Goal: Transaction & Acquisition: Purchase product/service

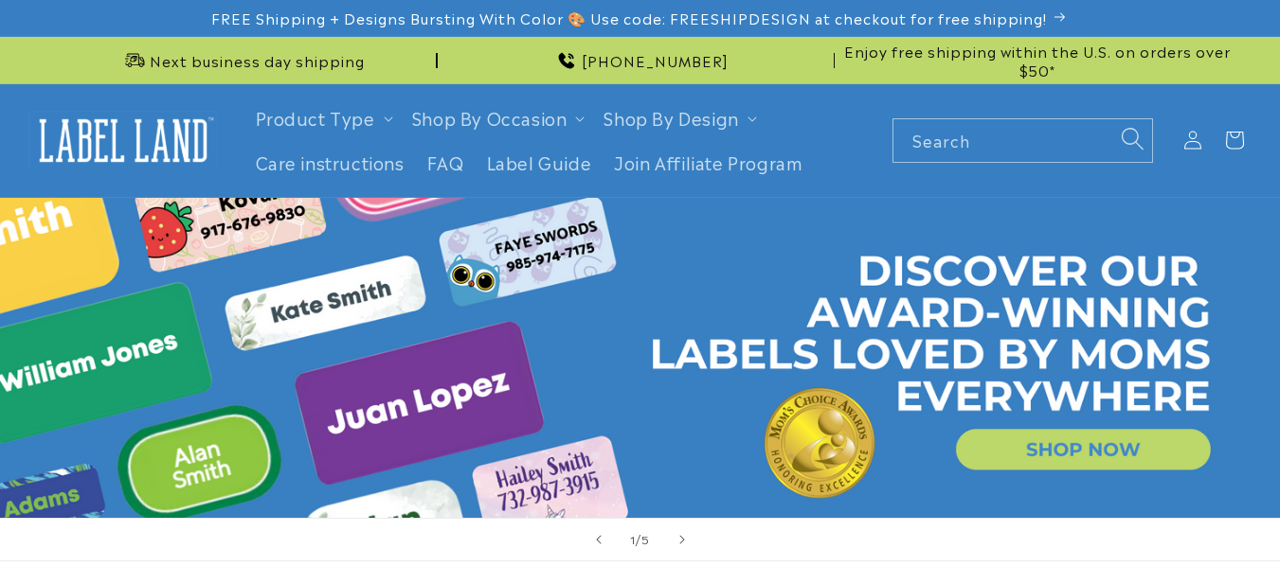
scroll to position [462, 0]
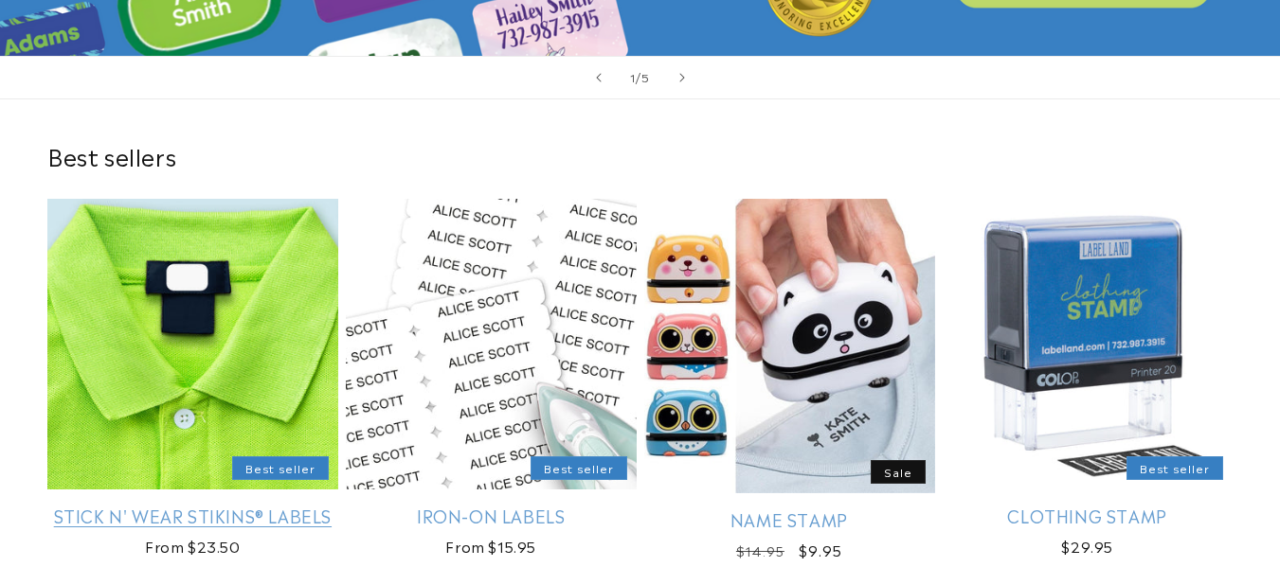
click at [289, 505] on link "Stick N' Wear Stikins® Labels" at bounding box center [192, 516] width 291 height 22
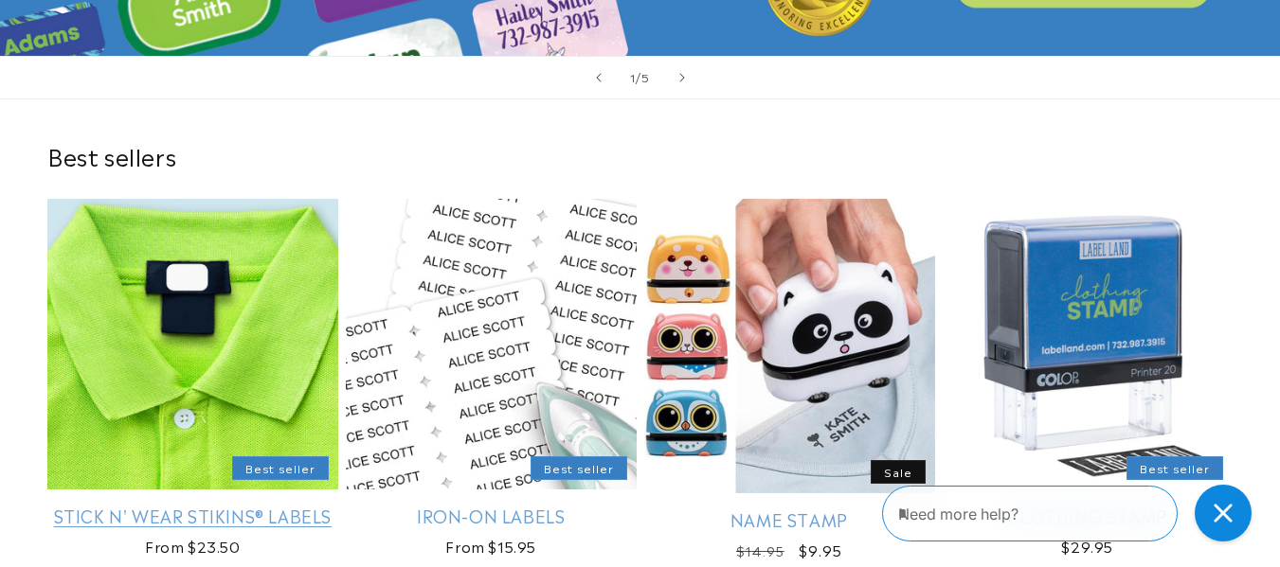
scroll to position [0, 0]
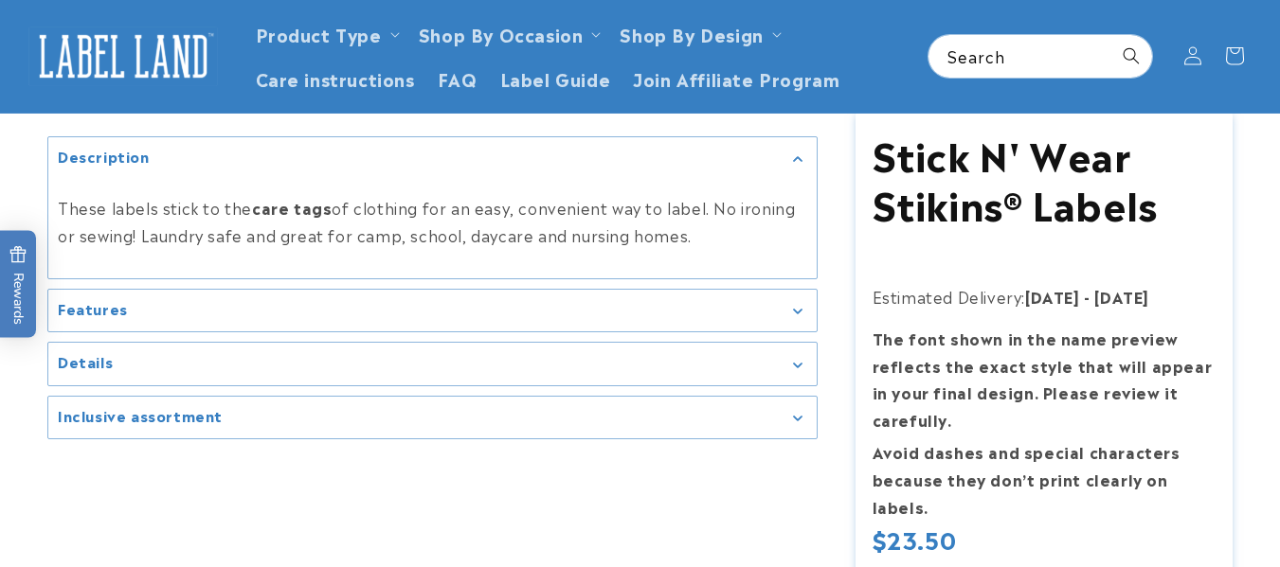
scroll to position [97, 0]
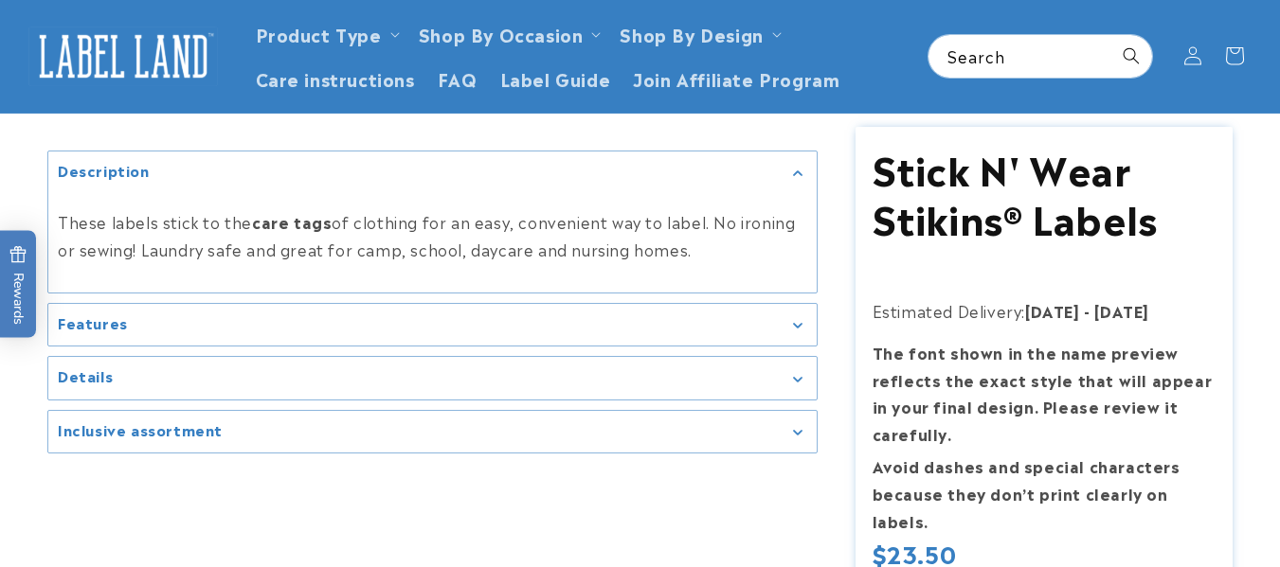
drag, startPoint x: 1272, startPoint y: 76, endPoint x: 1270, endPoint y: 66, distance: 9.7
click at [1270, 66] on header "Product Type Product Type Clothing Labels Clothing Stamps Logo Decals Multi-Use…" at bounding box center [640, 56] width 1280 height 113
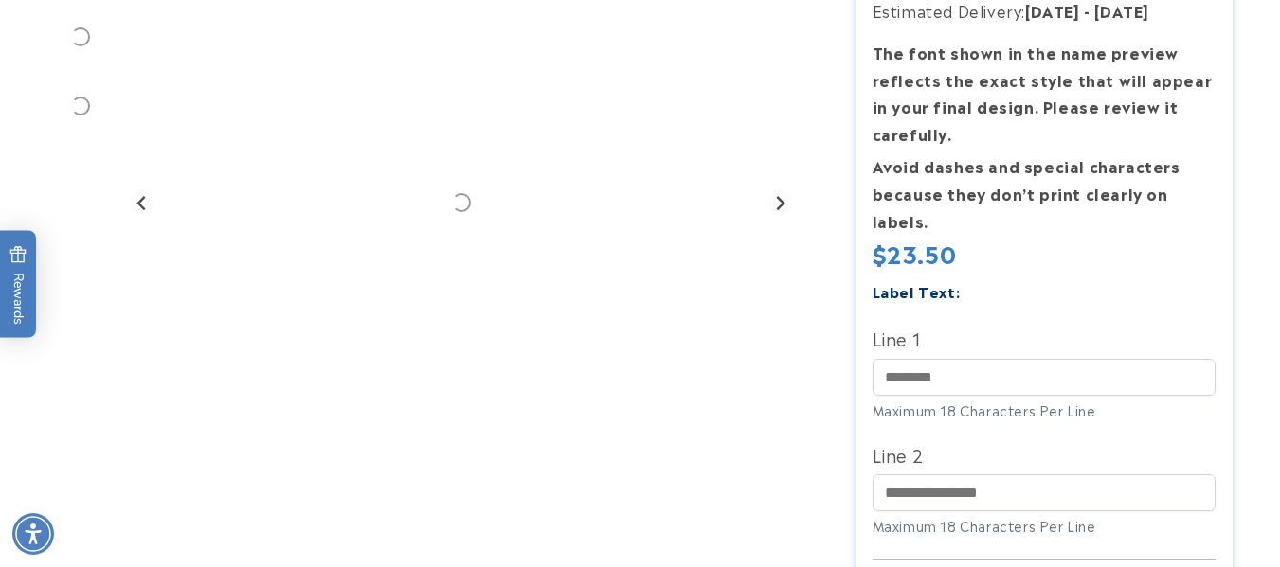
scroll to position [416, 0]
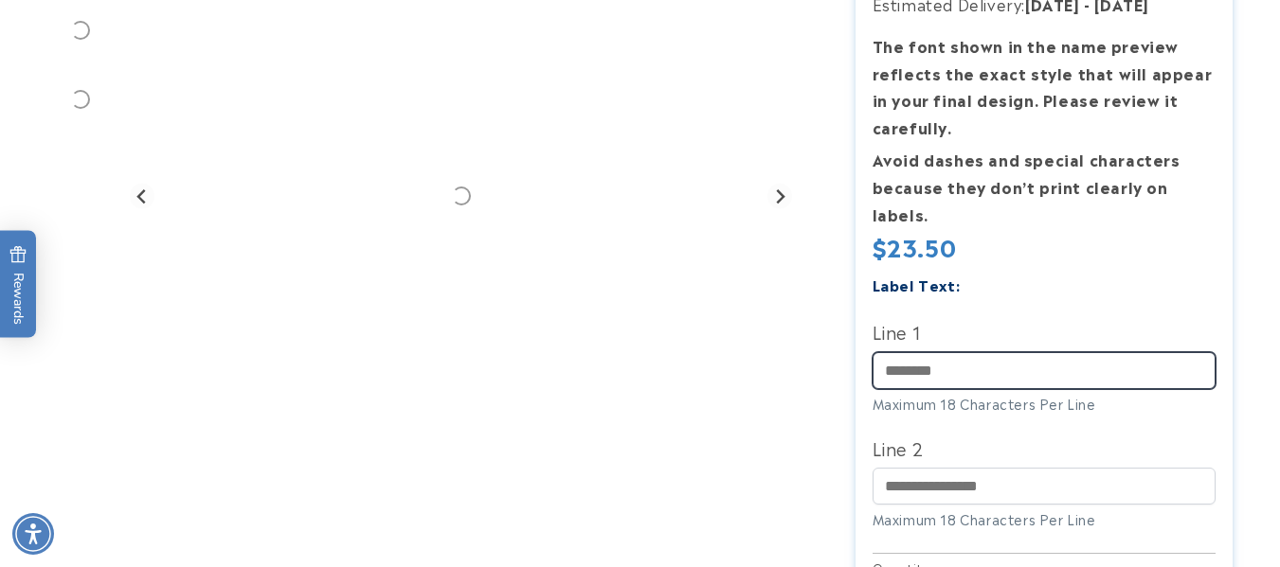
click at [951, 386] on input "Line 1" at bounding box center [1044, 370] width 344 height 37
type input "*****"
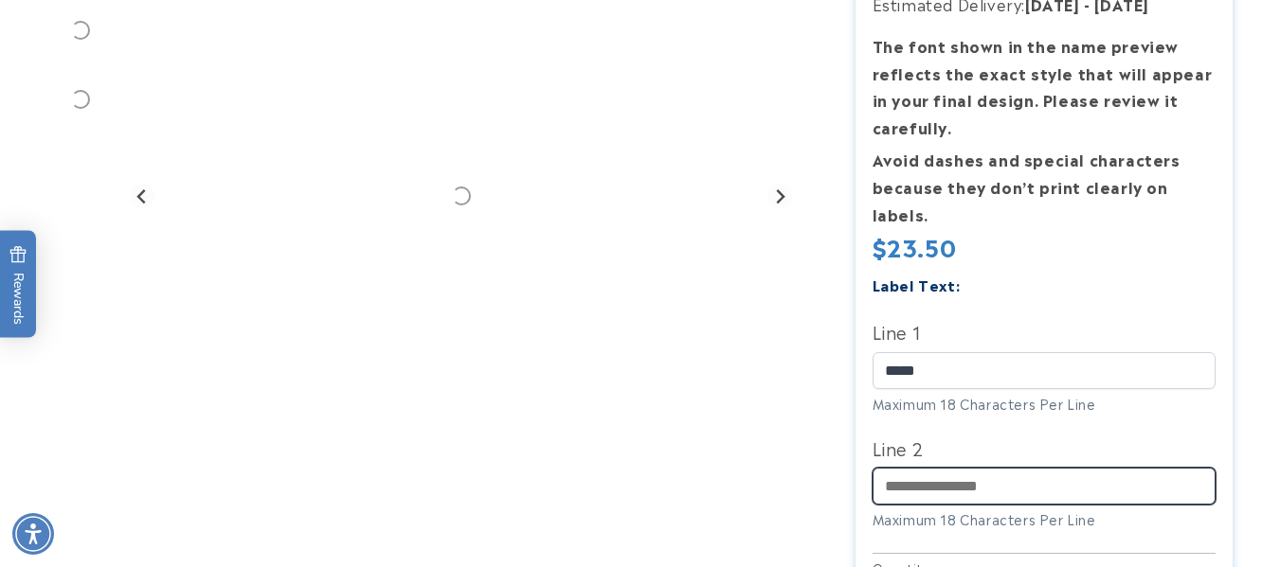
click at [935, 482] on input "Line 2" at bounding box center [1044, 486] width 344 height 37
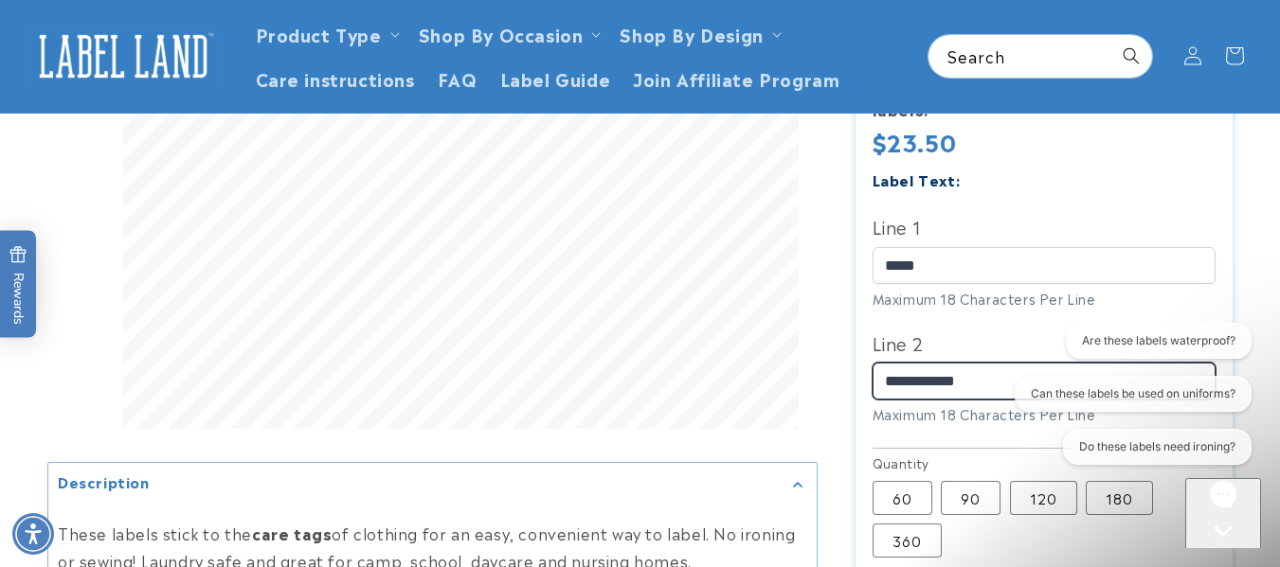
scroll to position [514, 0]
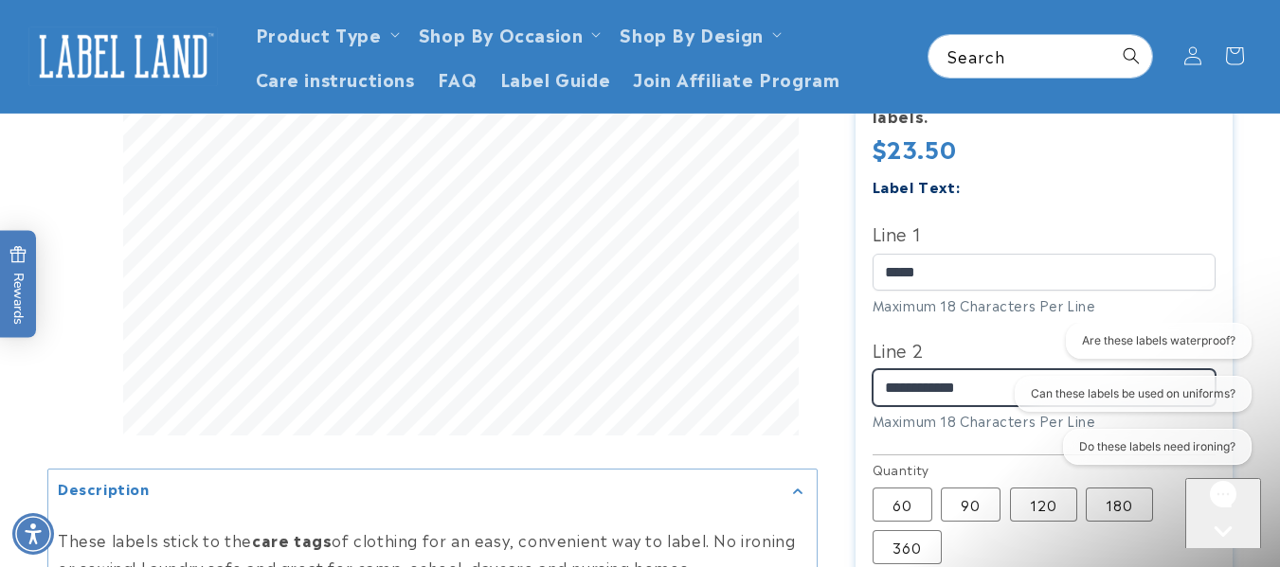
click at [919, 389] on input "**********" at bounding box center [1044, 387] width 344 height 37
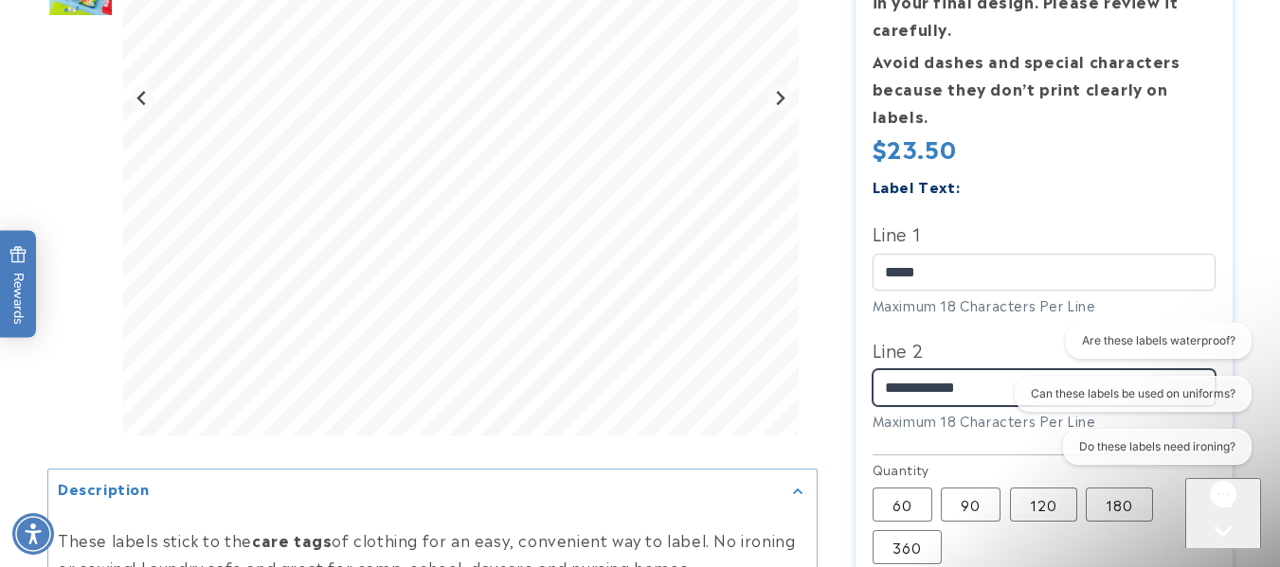
click at [945, 389] on input "**********" at bounding box center [1044, 387] width 344 height 37
type input "**********"
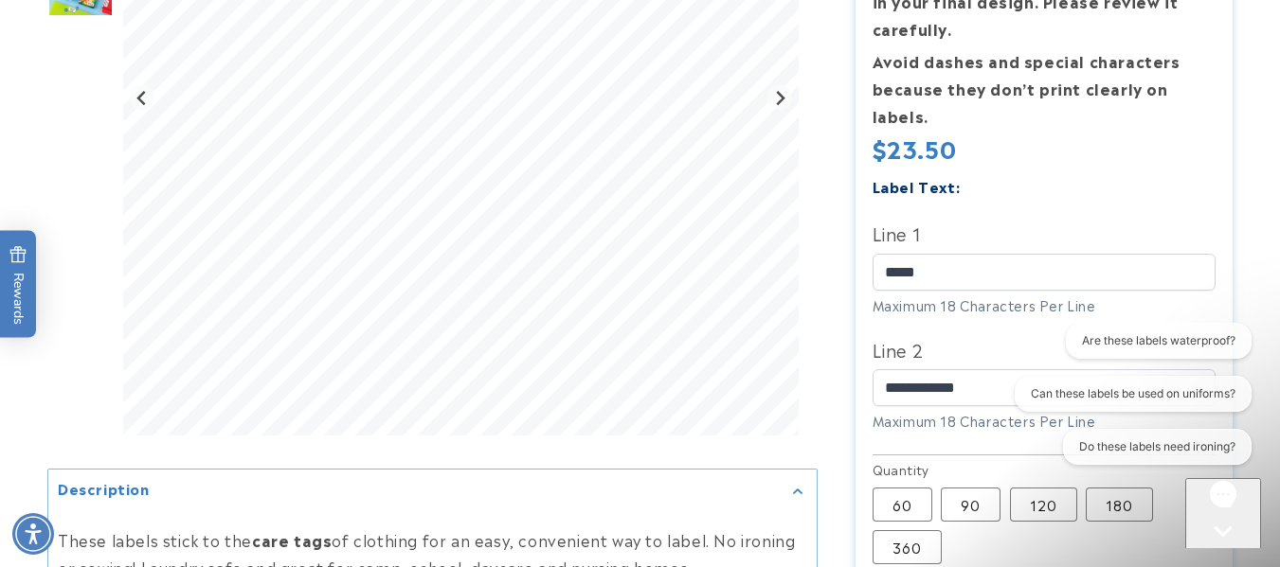
click at [1090, 181] on div "Label Text:" at bounding box center [1044, 186] width 344 height 26
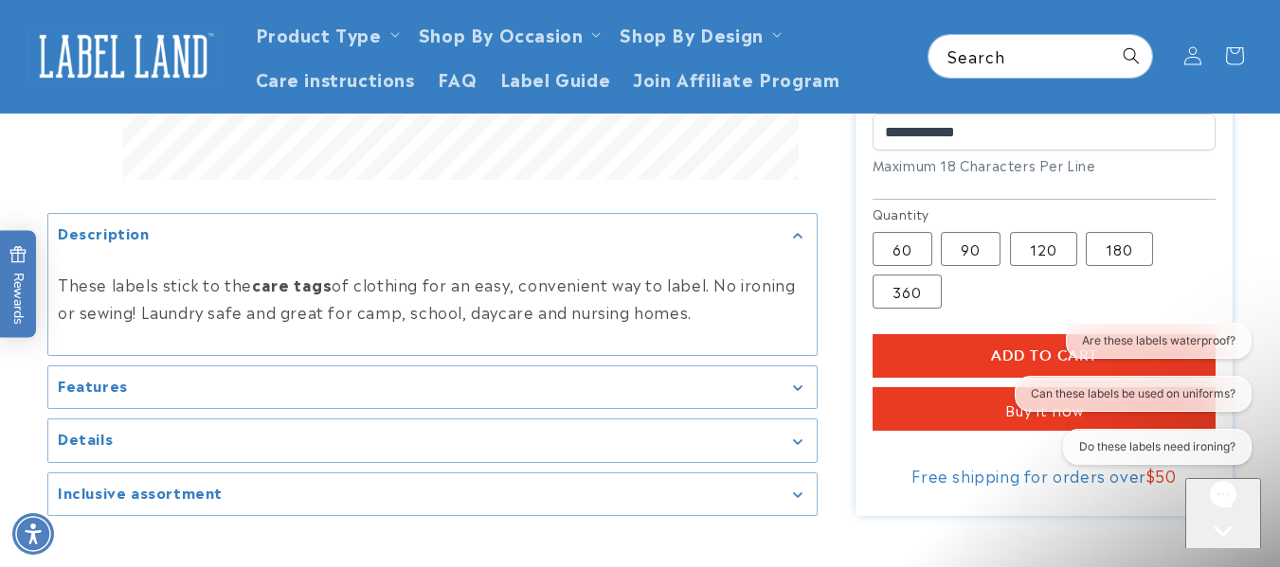
scroll to position [750, 0]
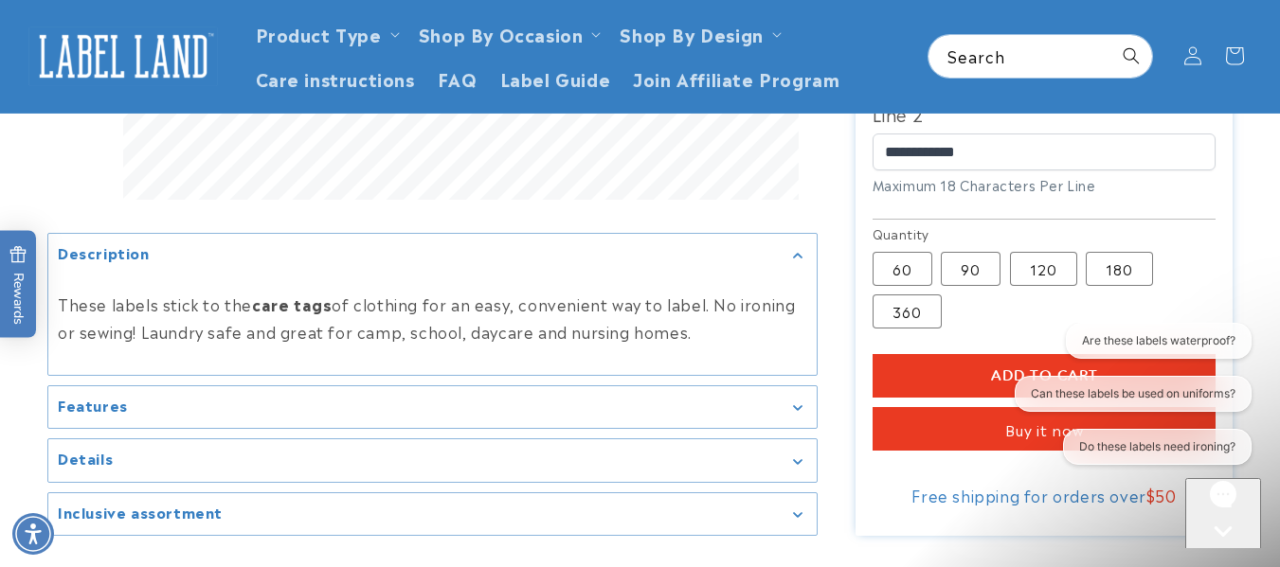
click at [941, 365] on button "Add to cart" at bounding box center [1044, 376] width 344 height 44
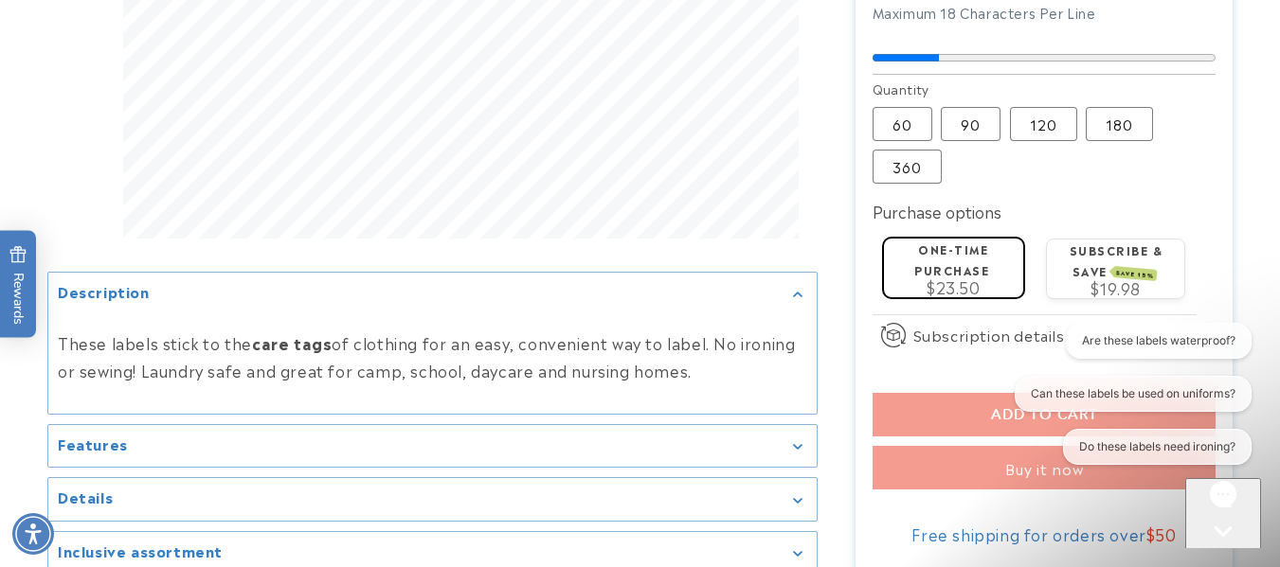
scroll to position [909, 0]
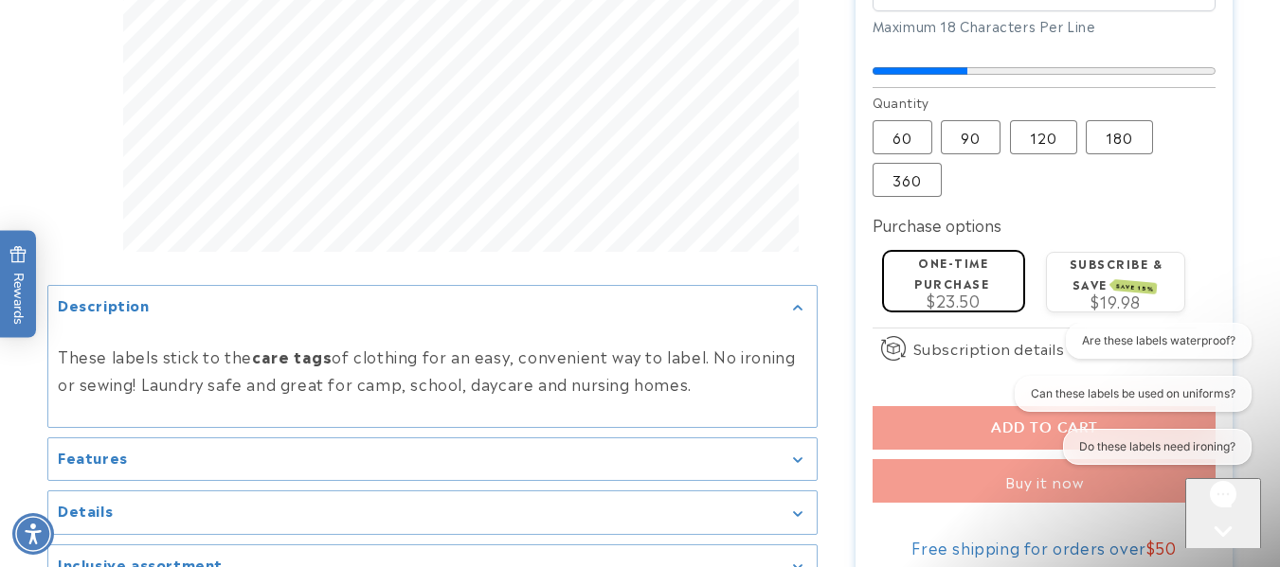
click at [912, 276] on div "One-time purchase $23.50" at bounding box center [953, 280] width 126 height 56
click at [1116, 346] on button "Are these labels waterproof?" at bounding box center [1158, 341] width 186 height 36
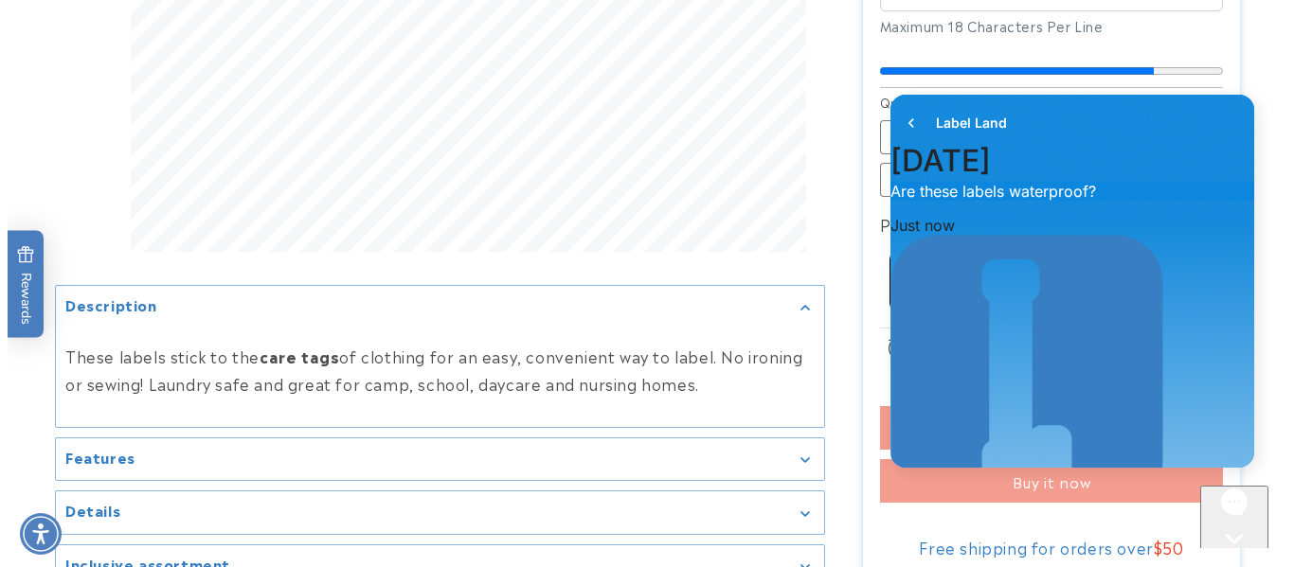
scroll to position [44, 0]
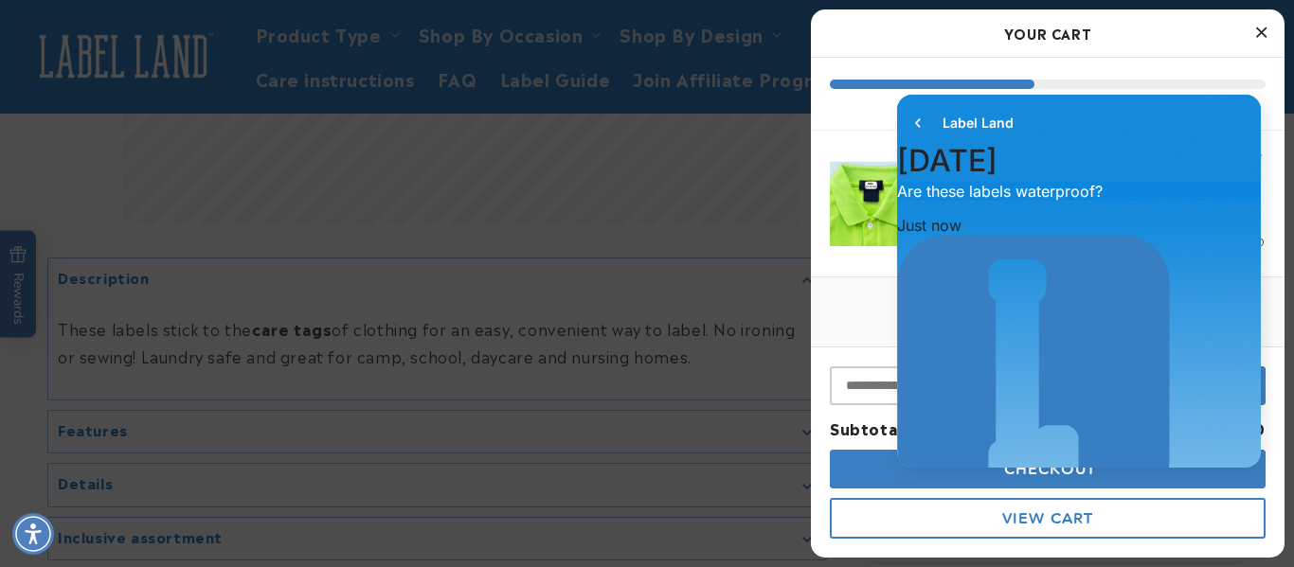
click at [912, 119] on icon "go to home page" at bounding box center [917, 123] width 19 height 23
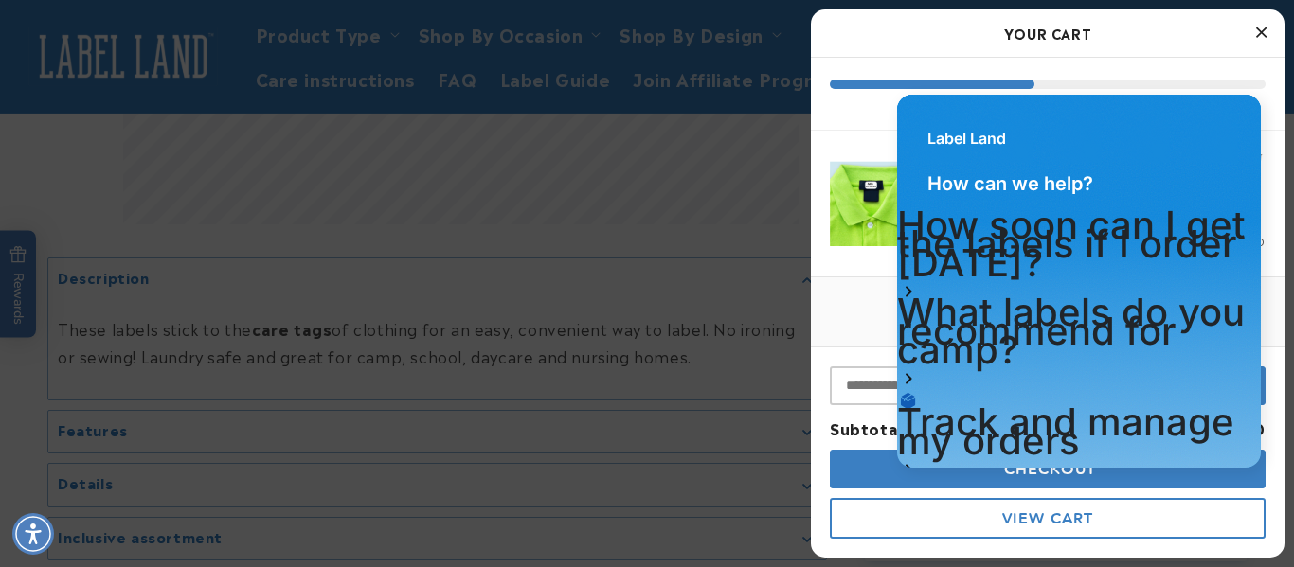
click at [880, 385] on input "Input Discount" at bounding box center [1005, 386] width 350 height 39
paste input "**********"
type input "**********"
click at [1189, 109] on div "Label Land" at bounding box center [1079, 129] width 364 height 68
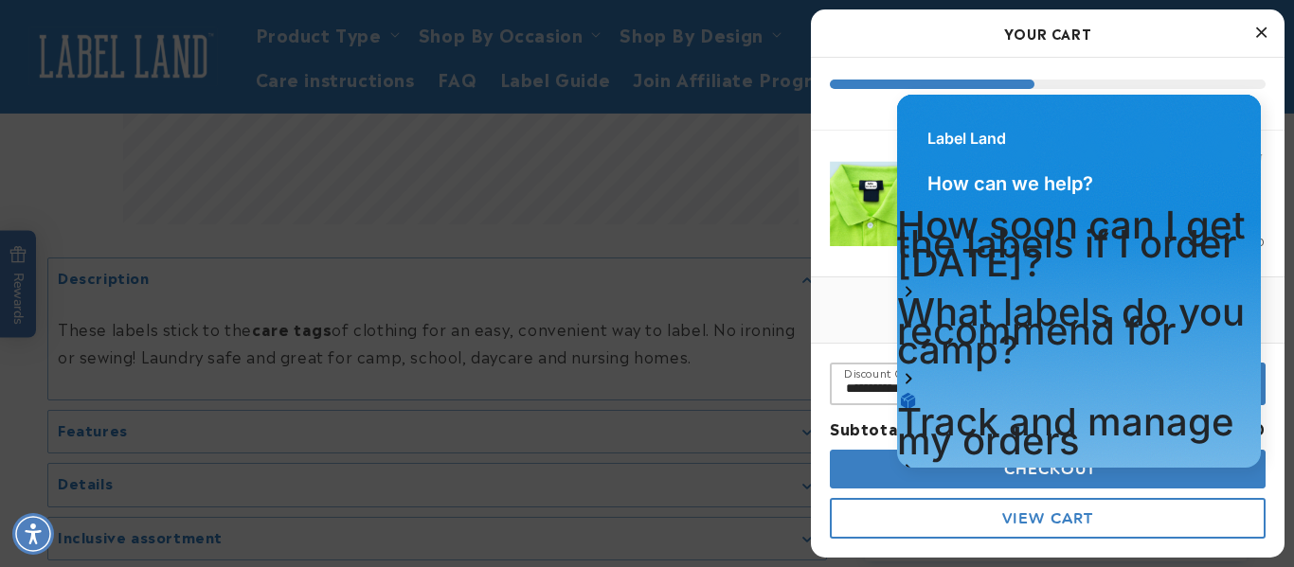
drag, startPoint x: 1189, startPoint y: 109, endPoint x: 1261, endPoint y: 251, distance: 159.3
click at [1189, 109] on div "Label Land" at bounding box center [1079, 129] width 364 height 68
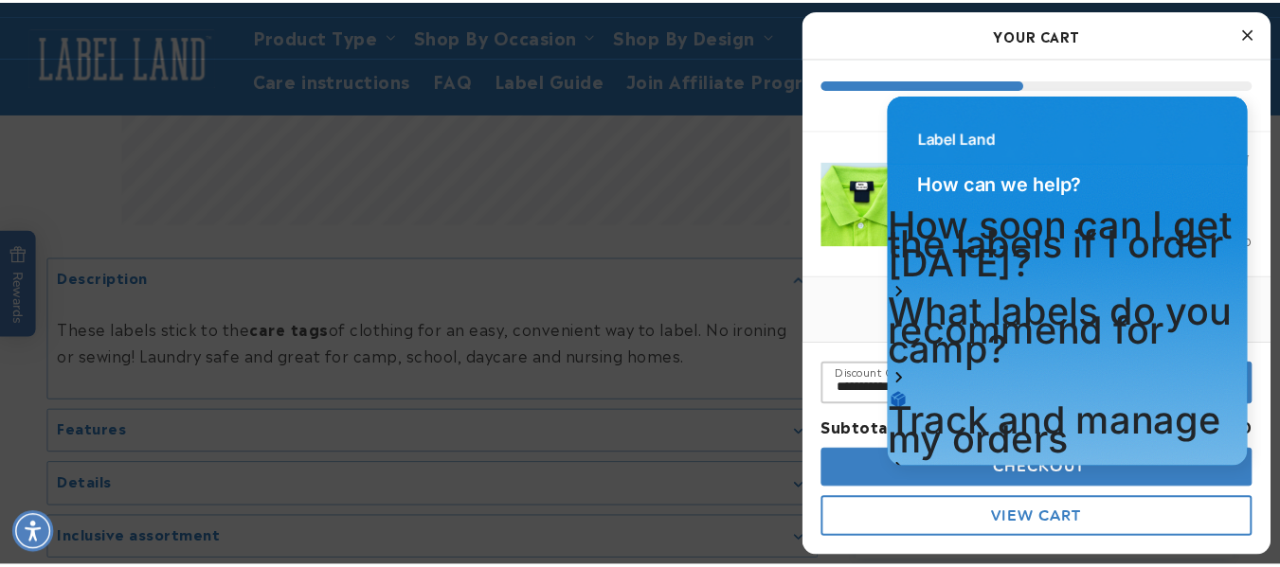
scroll to position [0, 0]
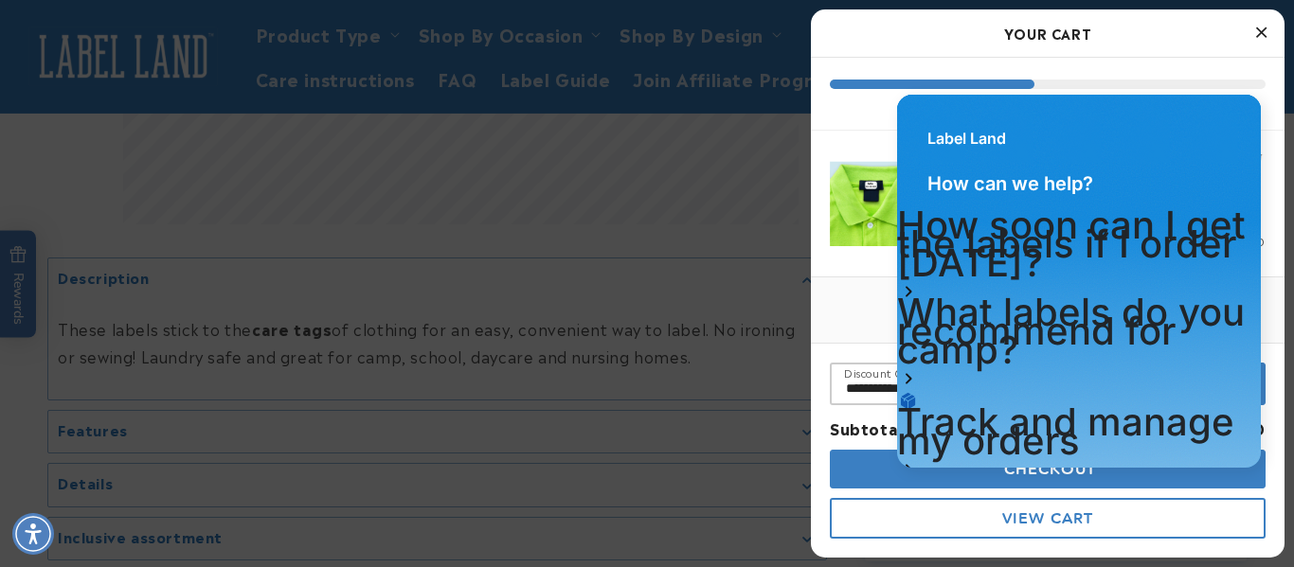
click at [1191, 157] on div "Label Land" at bounding box center [1079, 129] width 364 height 68
click at [877, 292] on div "You may also like Mini Rectangle Name Labels | Solid Price $15.95 Customize Min…" at bounding box center [1048, 486] width 474 height 416
click at [556, 254] on div at bounding box center [647, 283] width 1294 height 567
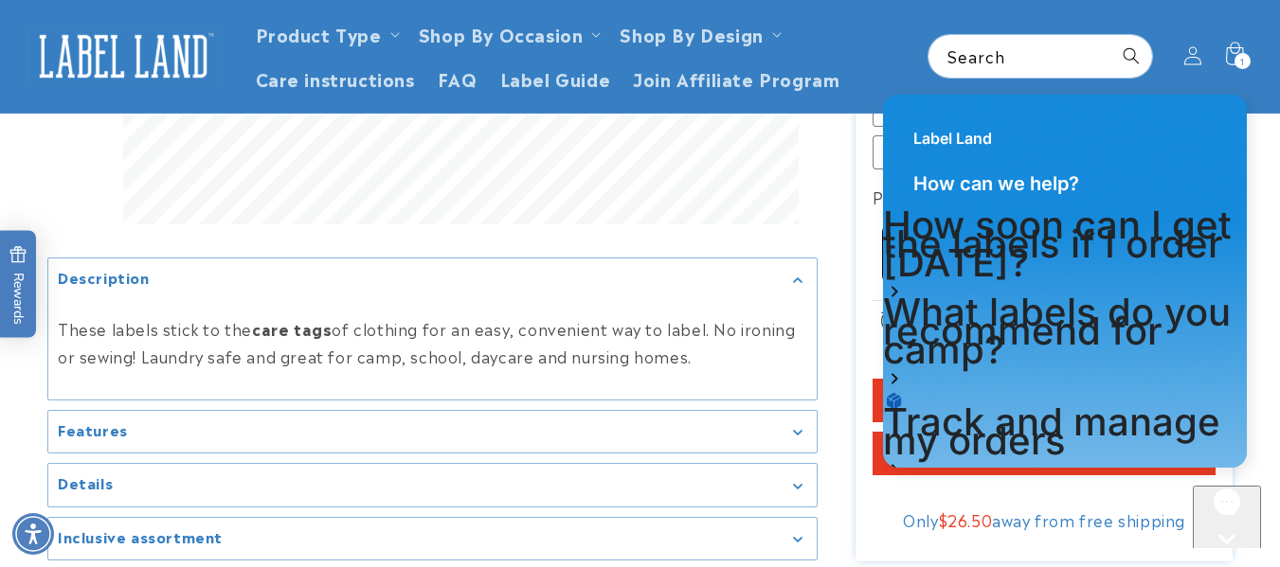
click at [949, 119] on div "Label Land" at bounding box center [1065, 129] width 364 height 68
click at [1238, 61] on header "Product Type Product Type Clothing Labels Clothing Stamps Logo Decals Multi-Use…" at bounding box center [640, 56] width 1280 height 113
click at [1237, 42] on icon at bounding box center [1234, 54] width 19 height 25
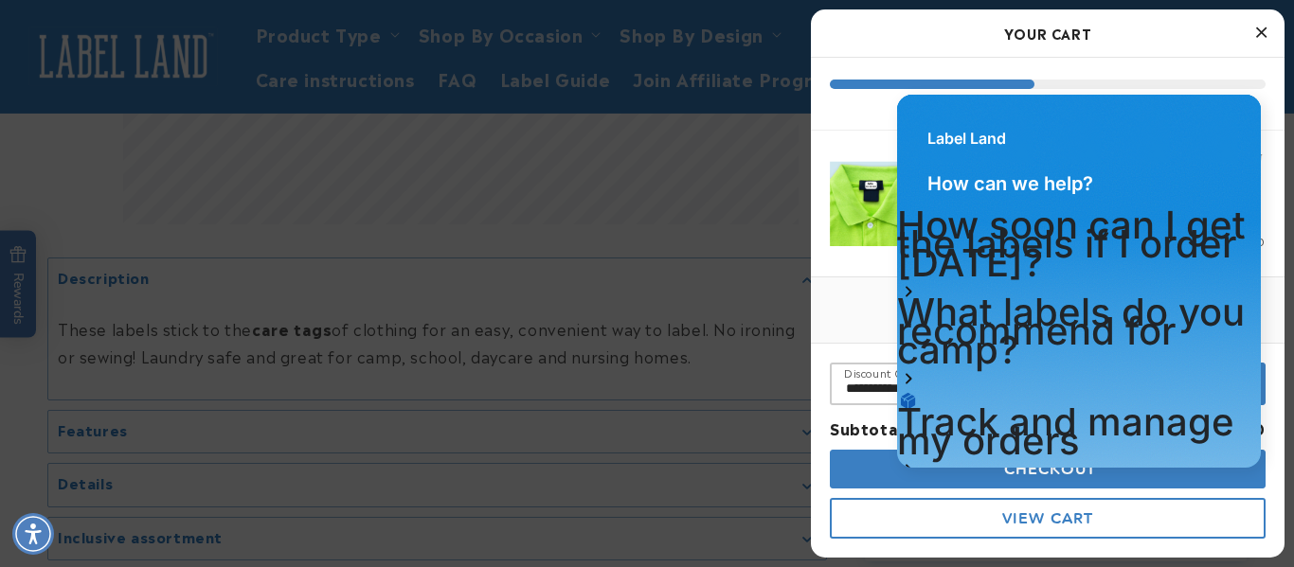
click at [1260, 40] on icon "Close Cart" at bounding box center [1261, 32] width 10 height 17
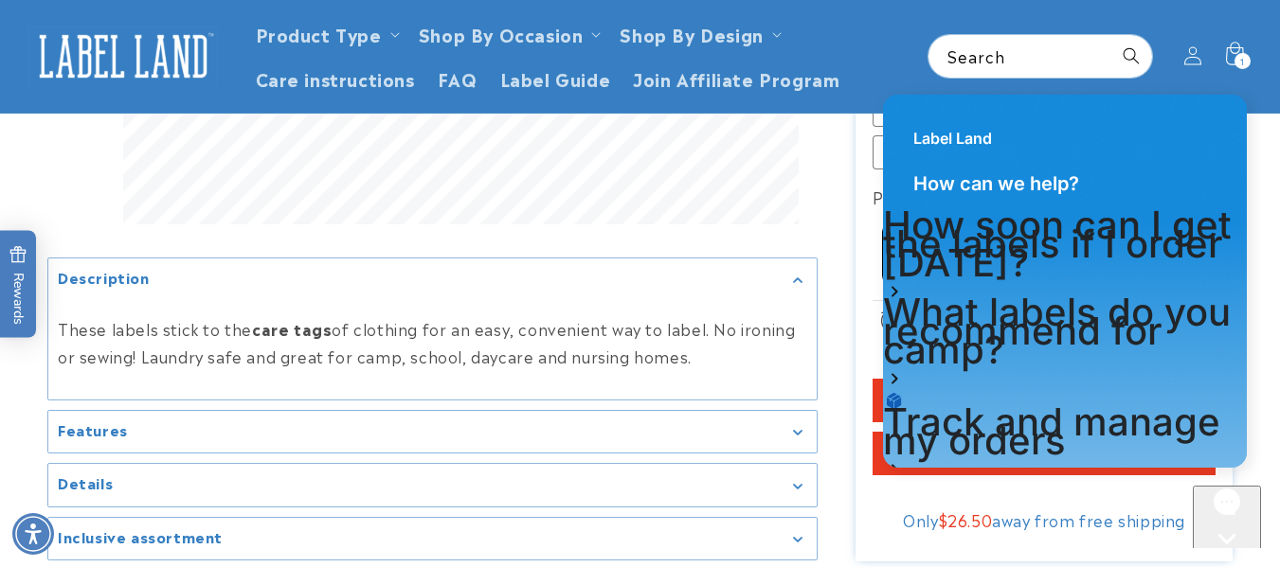
click at [1219, 563] on div "Close gorgias live chat" at bounding box center [1226, 575] width 53 height 24
click at [1231, 563] on icon "Close gorgias live chat" at bounding box center [1226, 572] width 18 height 18
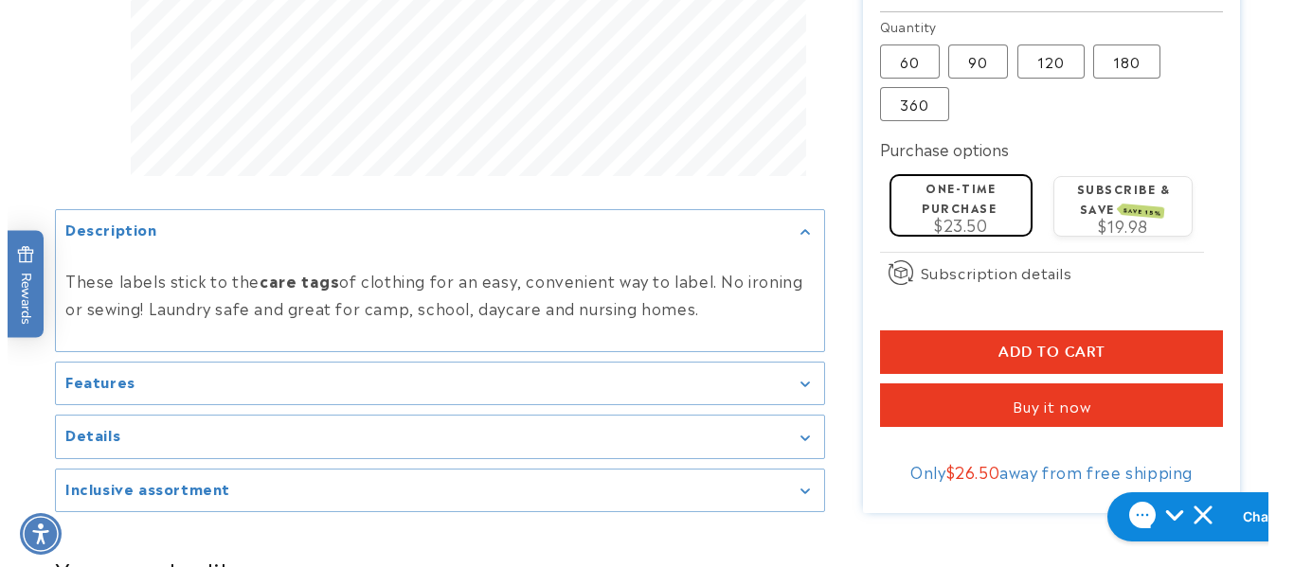
scroll to position [964, 0]
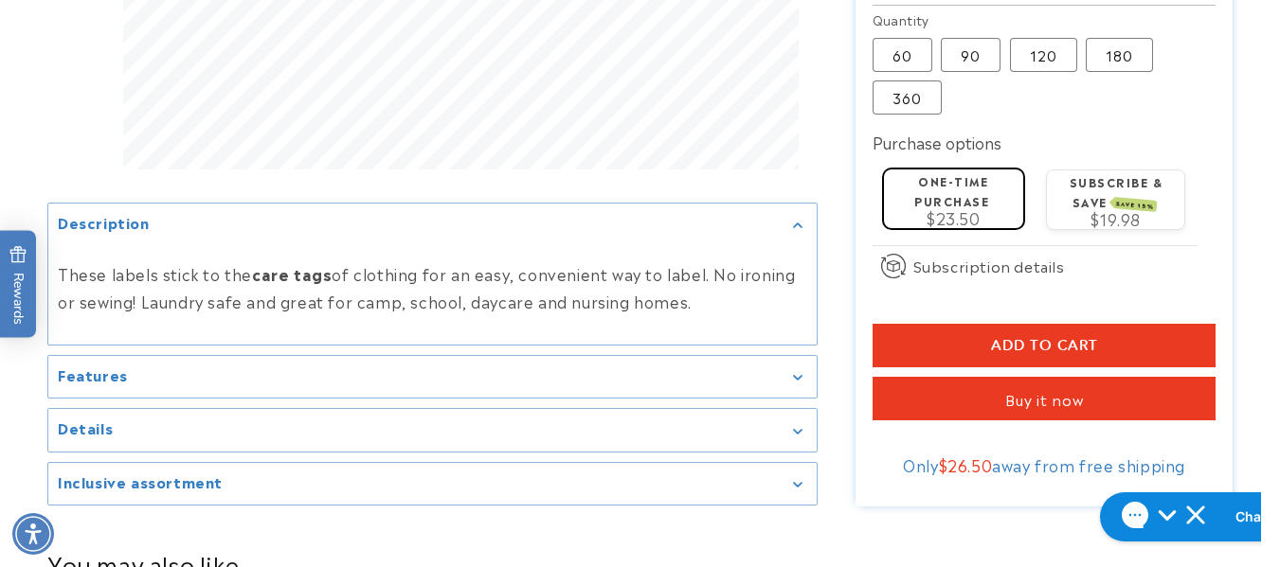
click at [1131, 331] on button "Add to cart" at bounding box center [1044, 346] width 344 height 44
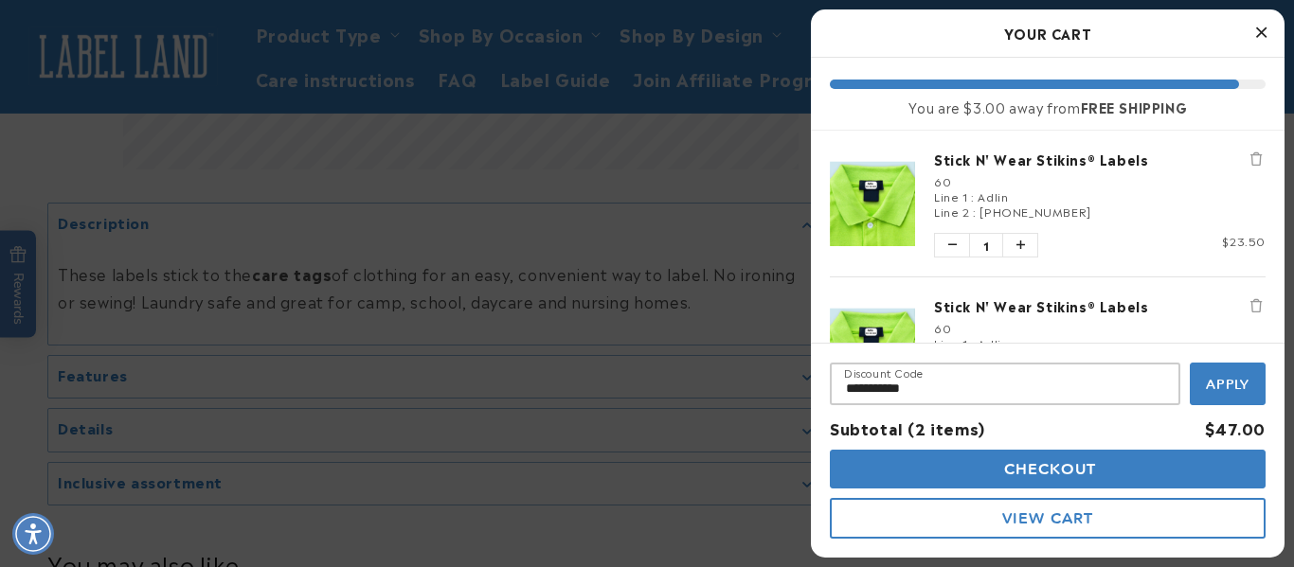
click at [1279, 191] on div at bounding box center [647, 283] width 1294 height 567
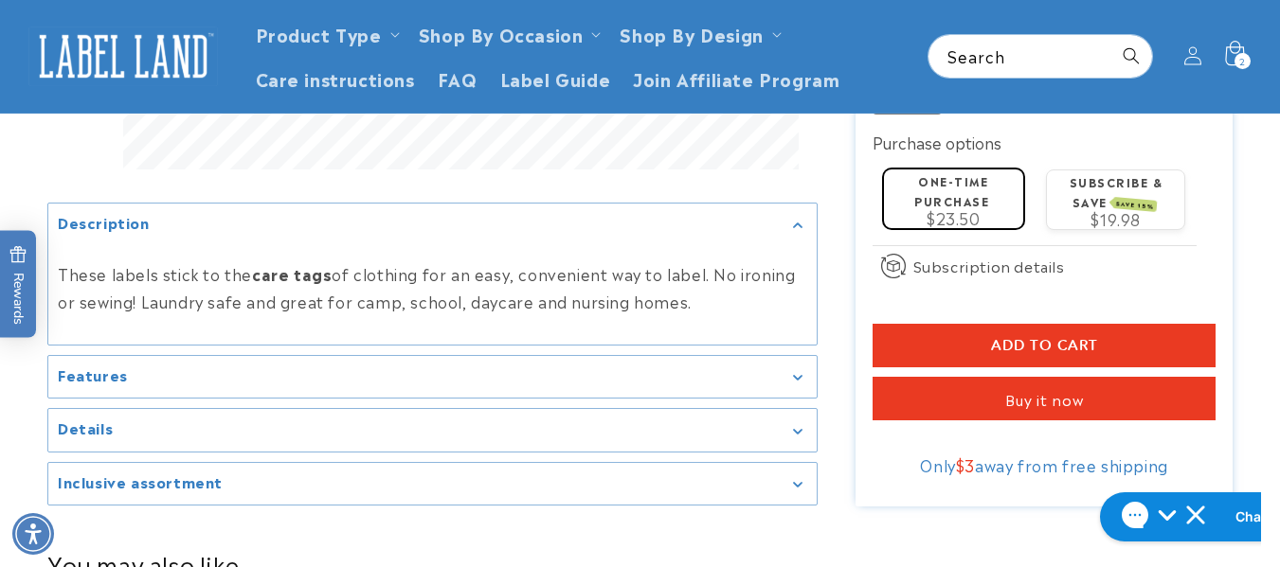
click at [1238, 56] on div "2 2 items" at bounding box center [1242, 61] width 16 height 16
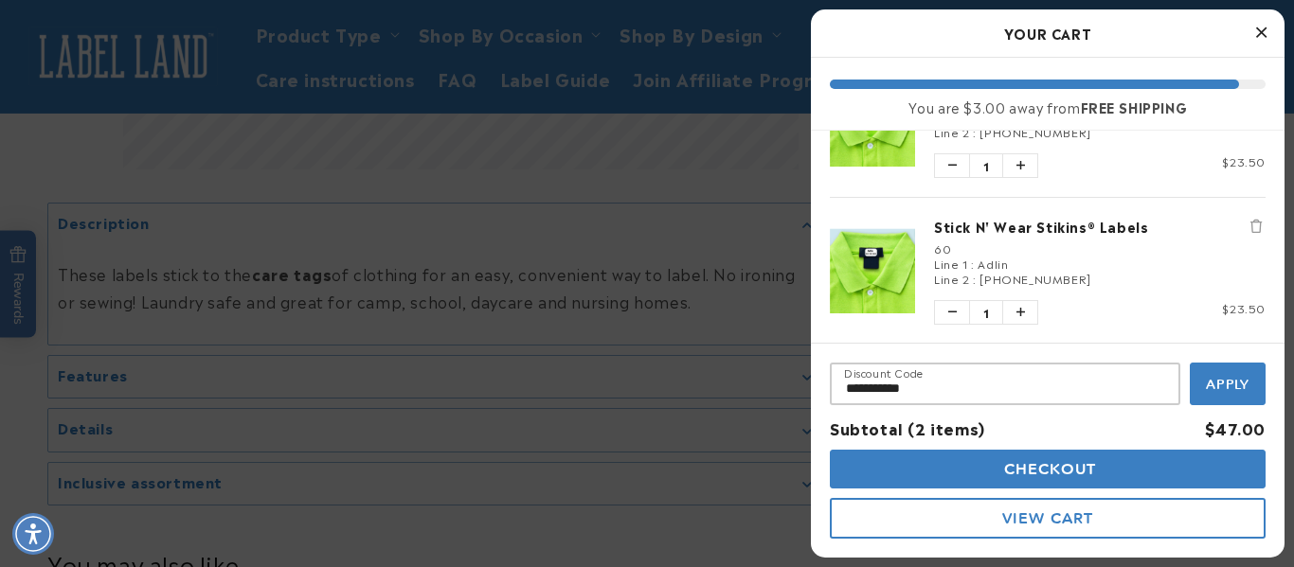
scroll to position [94, 0]
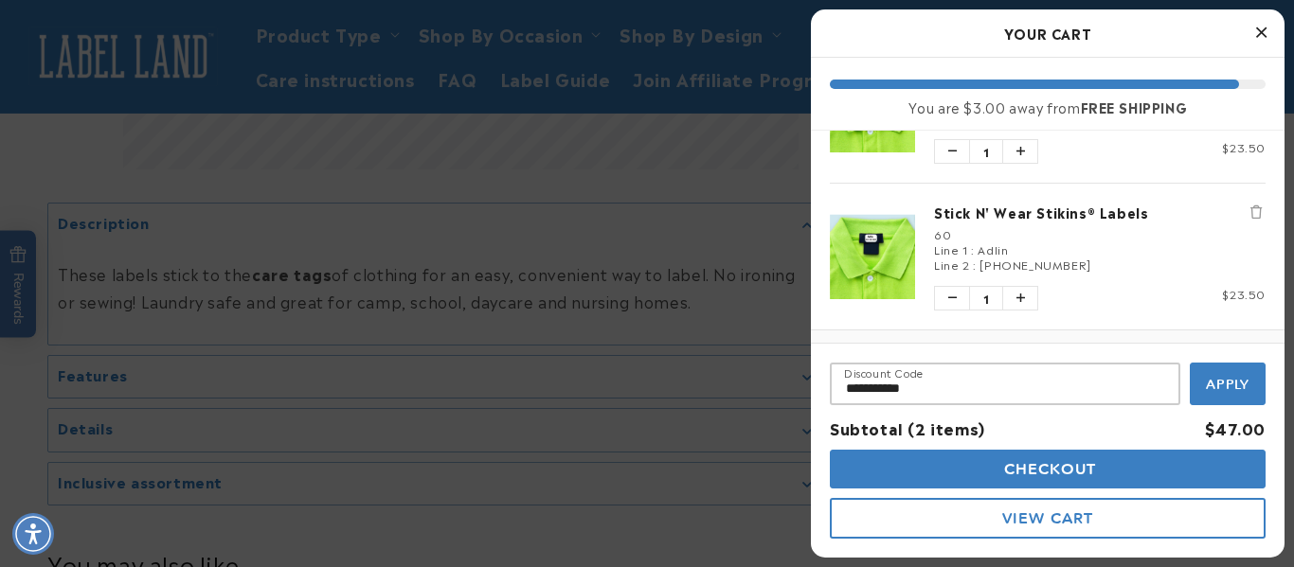
click at [1250, 210] on icon "Remove Stick N' Wear Stikins® Labels" at bounding box center [1255, 212] width 11 height 13
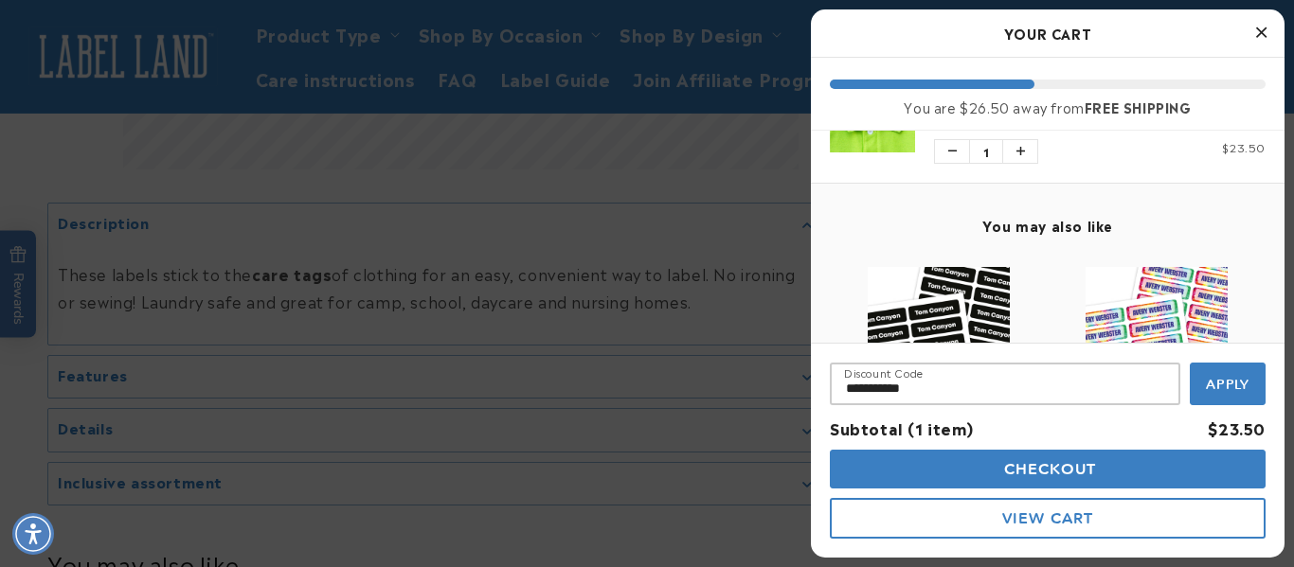
click at [1233, 380] on span "Apply" at bounding box center [1228, 384] width 45 height 17
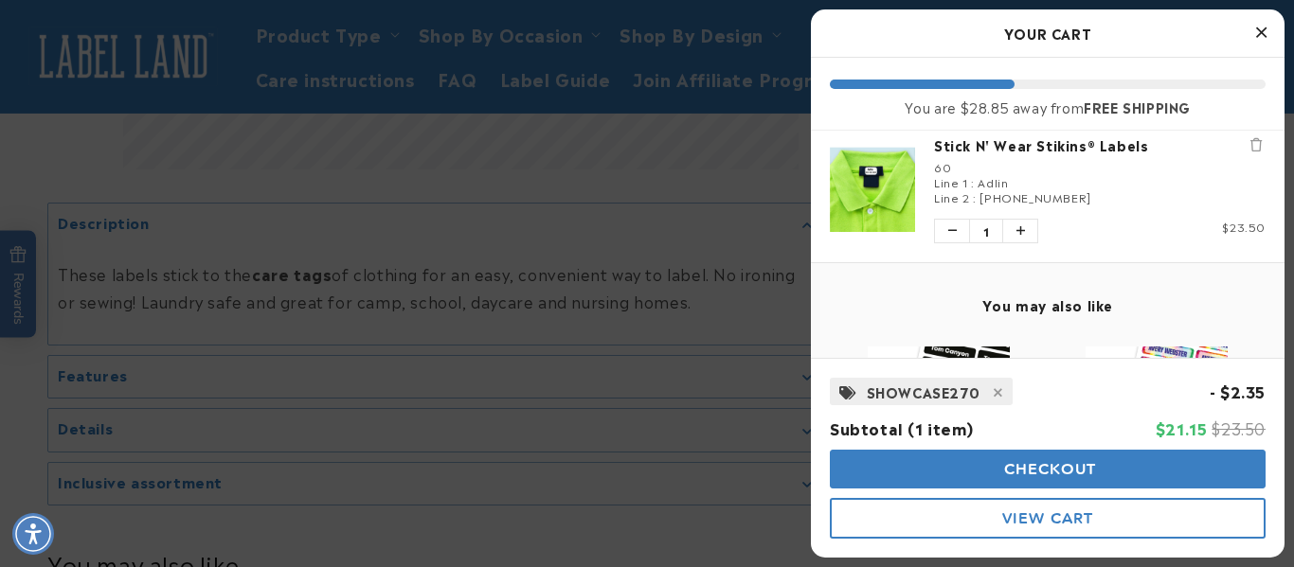
scroll to position [0, 0]
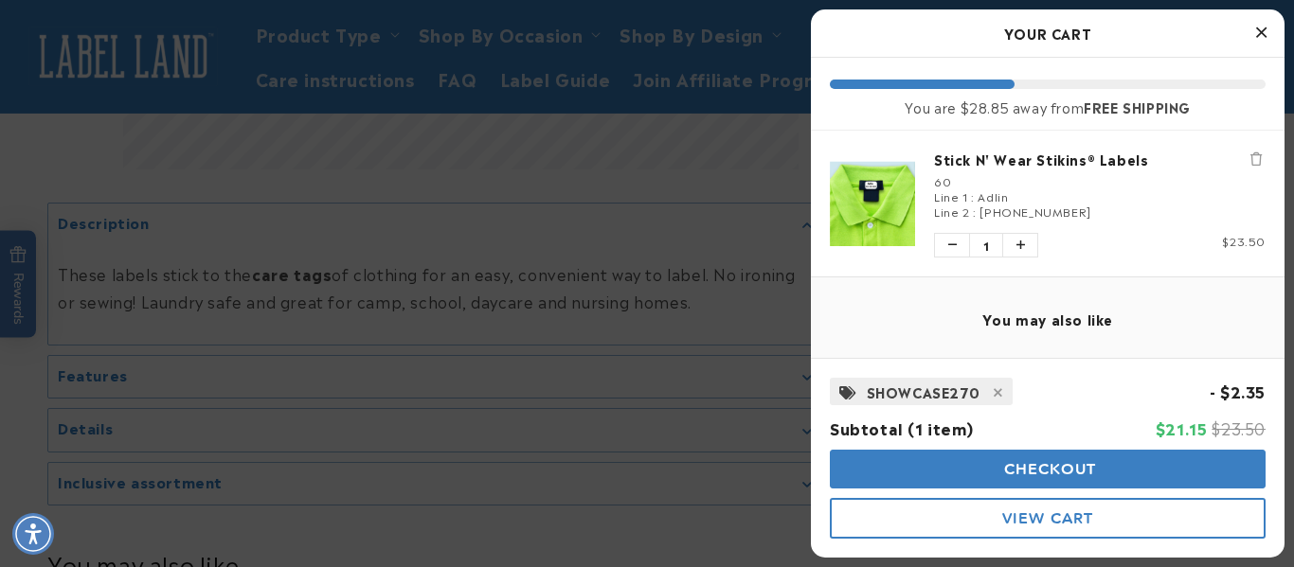
click at [1064, 461] on span "Checkout" at bounding box center [1048, 469] width 98 height 18
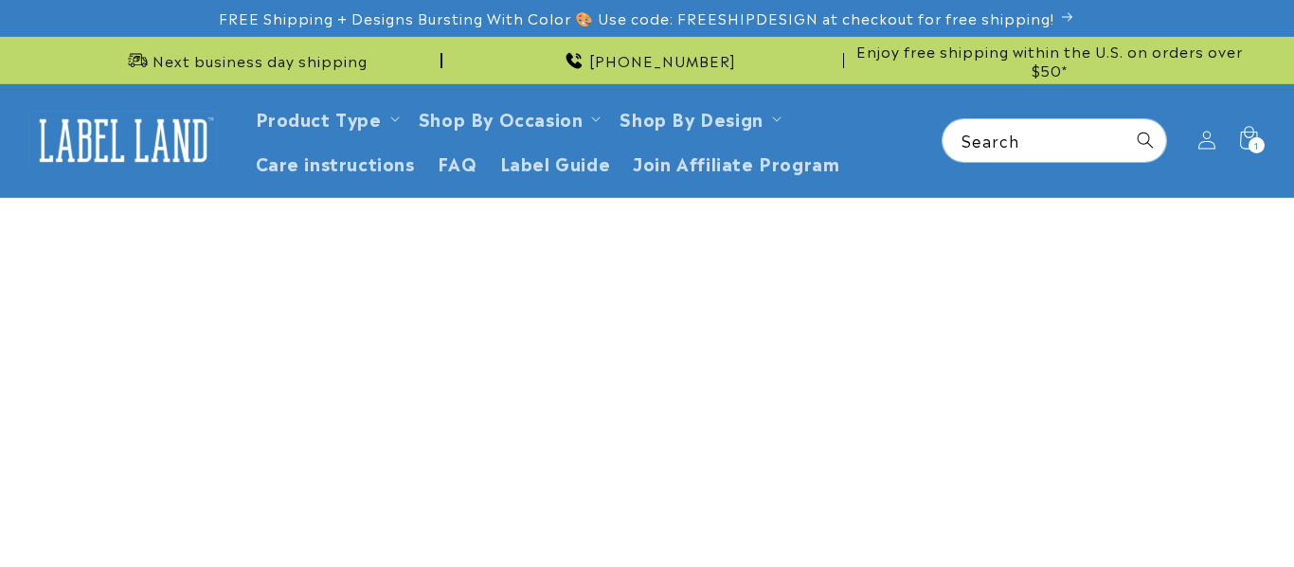
click at [855, 149] on ul "Product Type Clothing Labels Clothing Stamps Logo Decals Multi-Use Labels Senio…" at bounding box center [583, 141] width 679 height 90
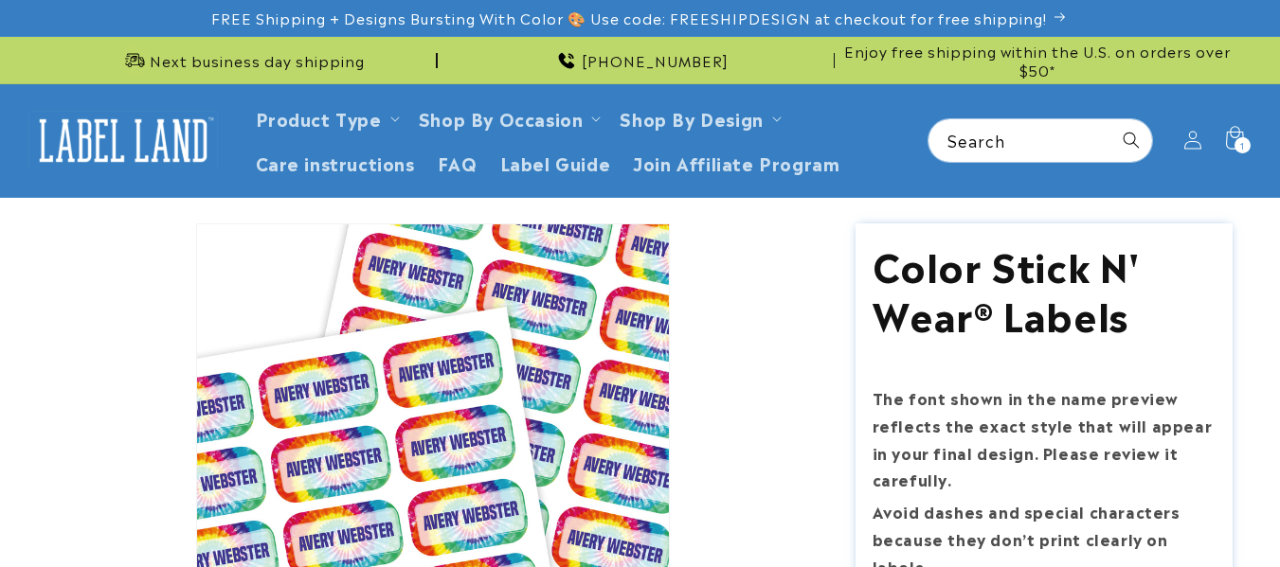
click at [0, 0] on h2 "Color Stick N' Wear® Labels" at bounding box center [0, 0] width 0 height 0
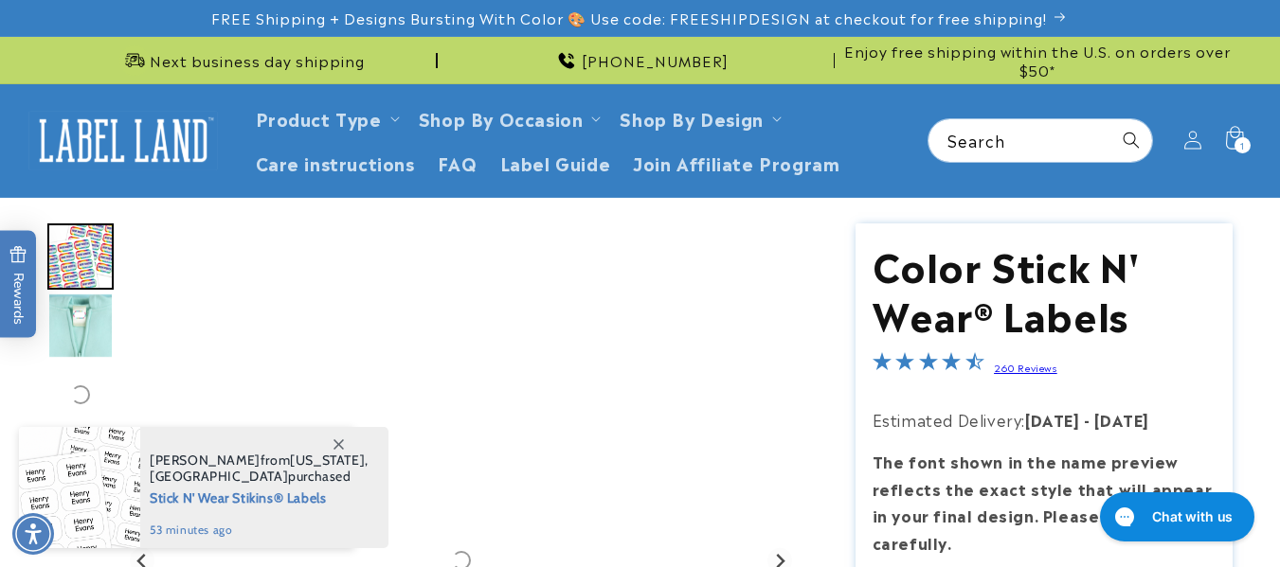
click at [337, 435] on span at bounding box center [338, 444] width 34 height 34
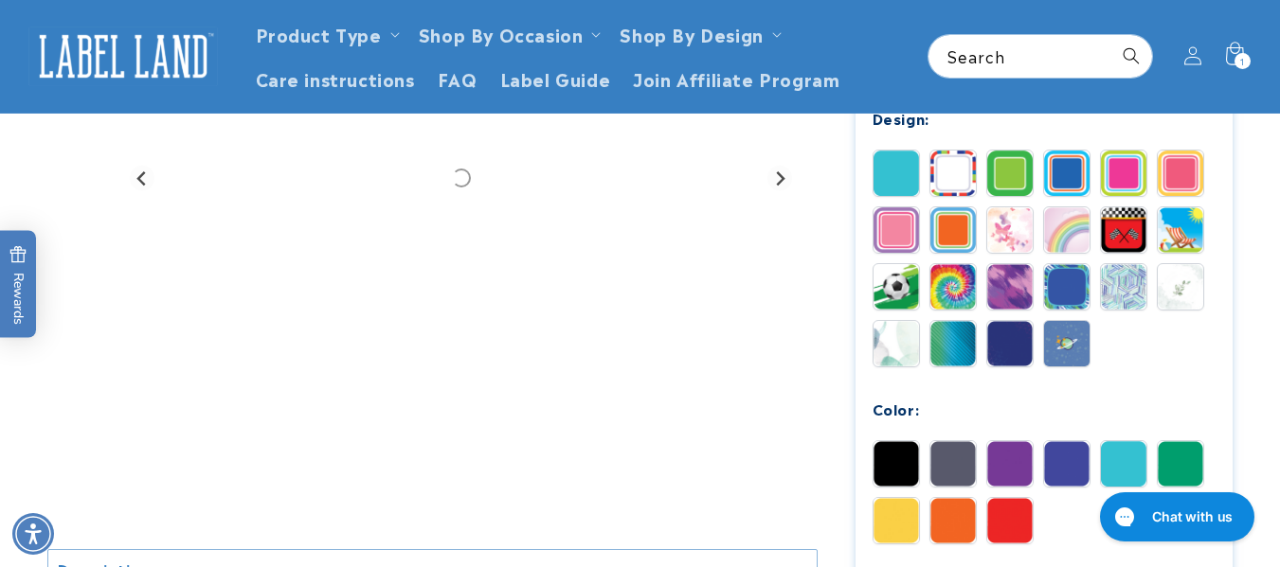
scroll to position [808, 0]
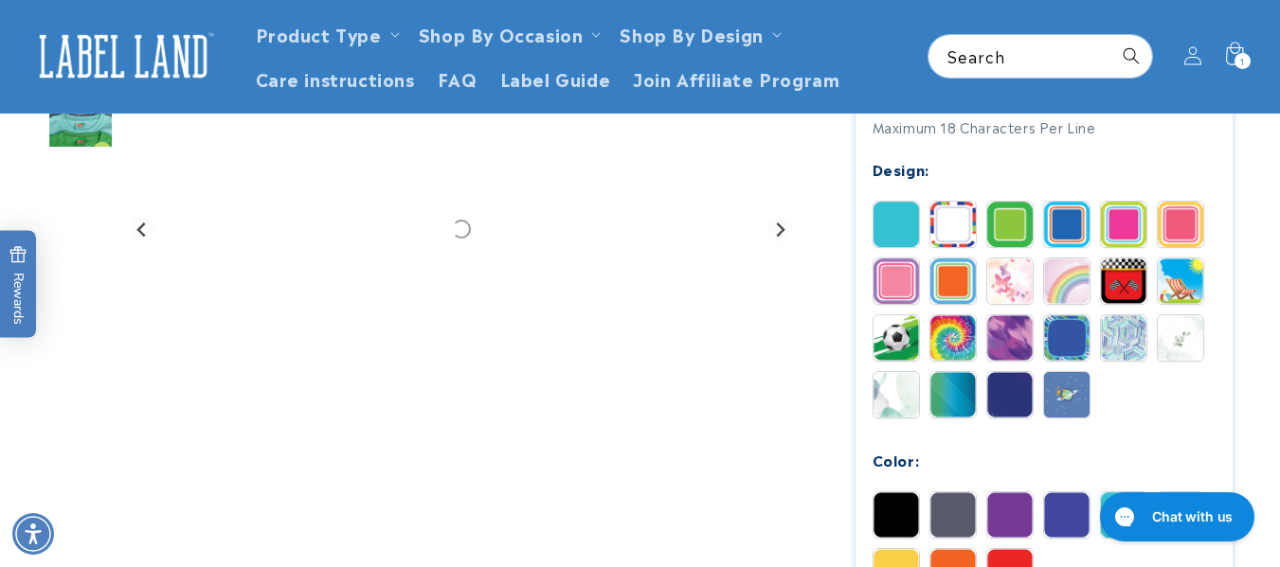
click at [893, 278] on img at bounding box center [895, 281] width 45 height 45
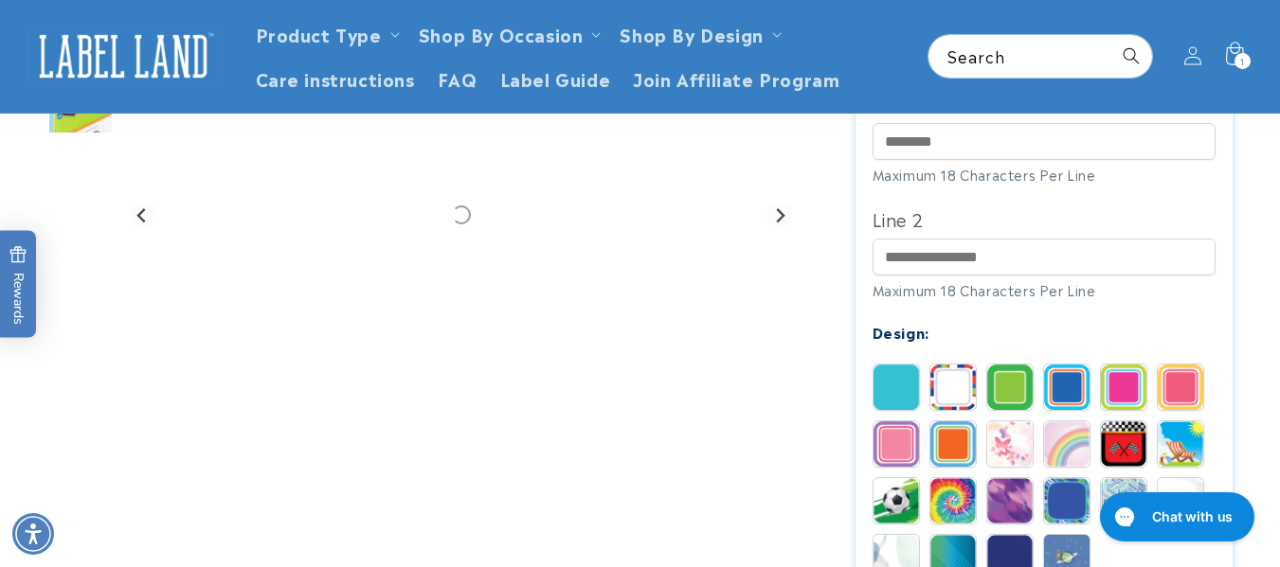
scroll to position [617, 0]
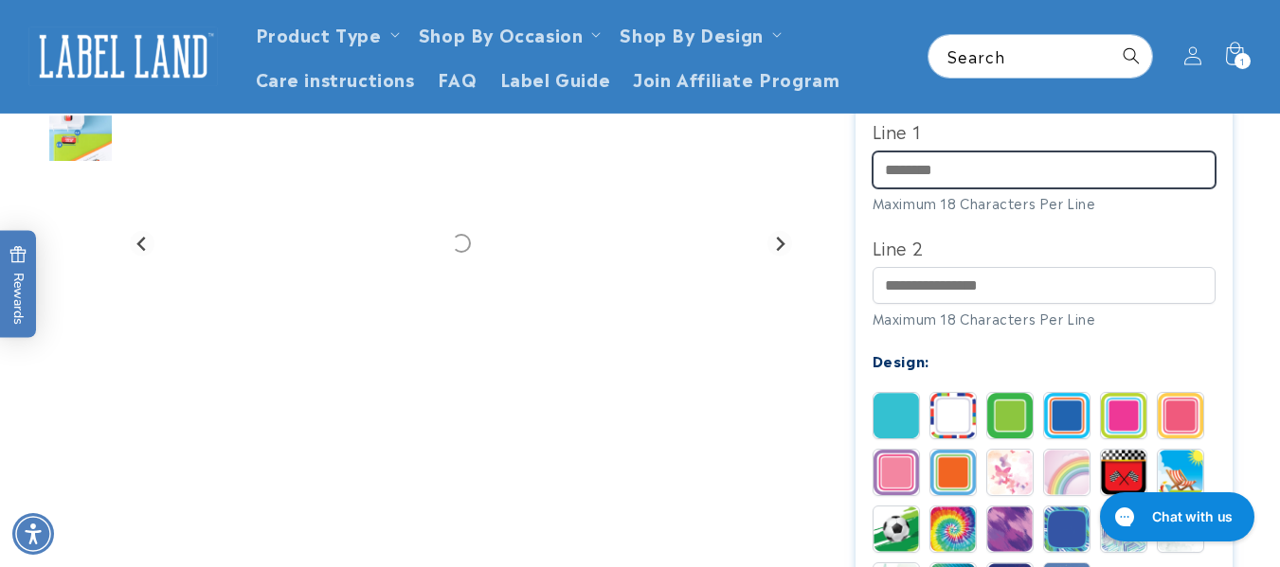
click at [930, 181] on input "Line 1" at bounding box center [1044, 170] width 344 height 37
type input "*****"
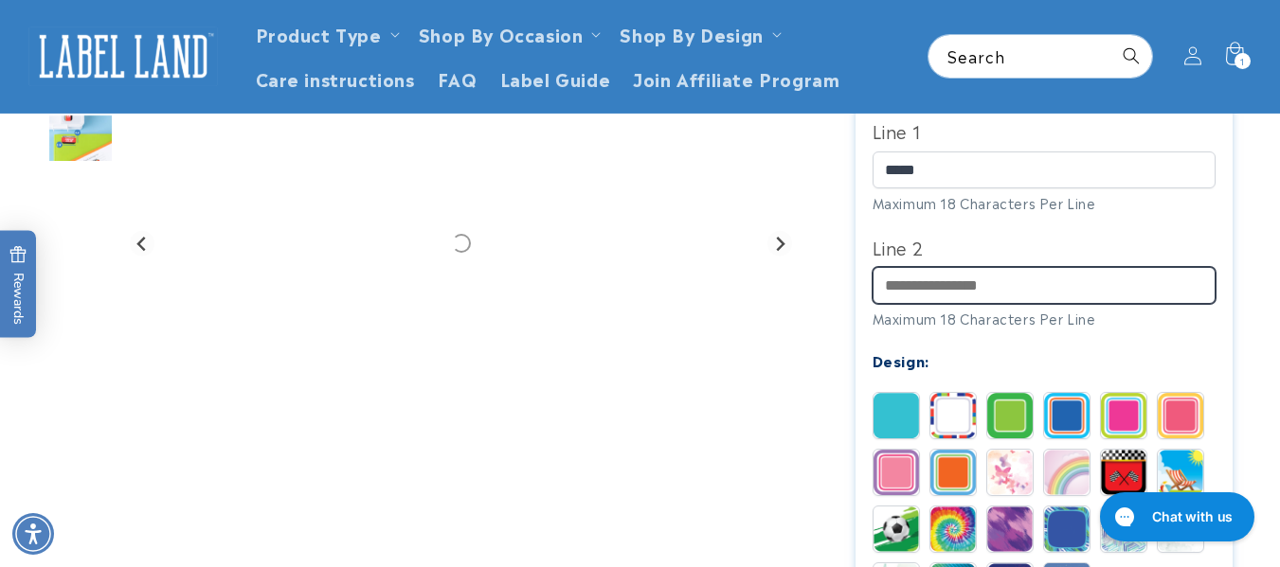
click at [940, 294] on input "Line 2" at bounding box center [1044, 285] width 344 height 37
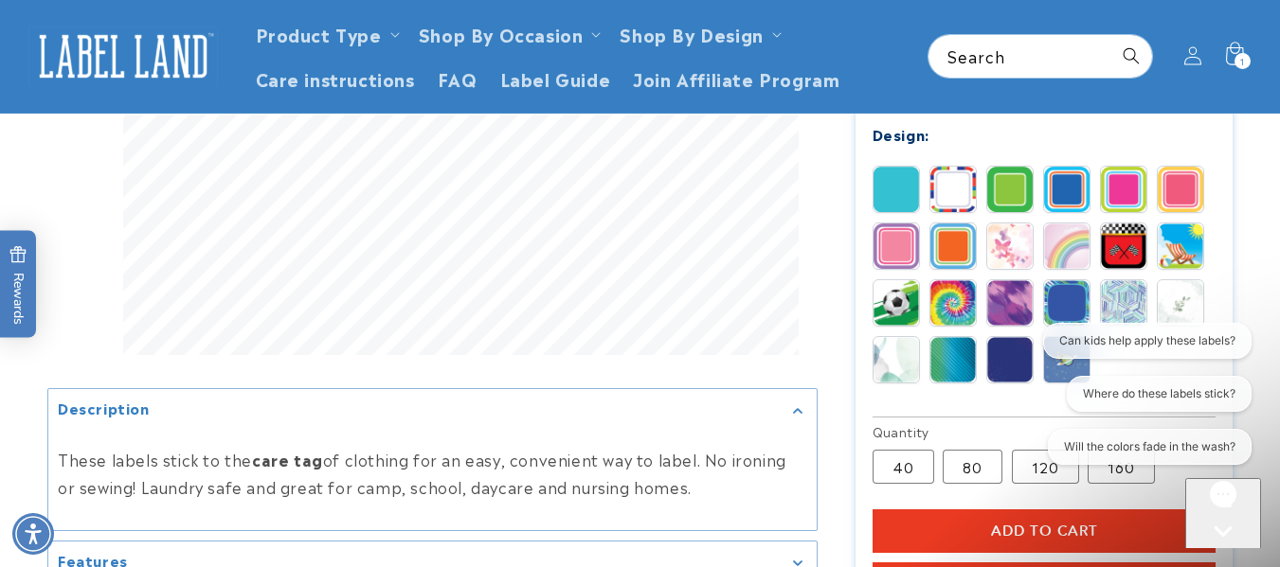
scroll to position [815, 0]
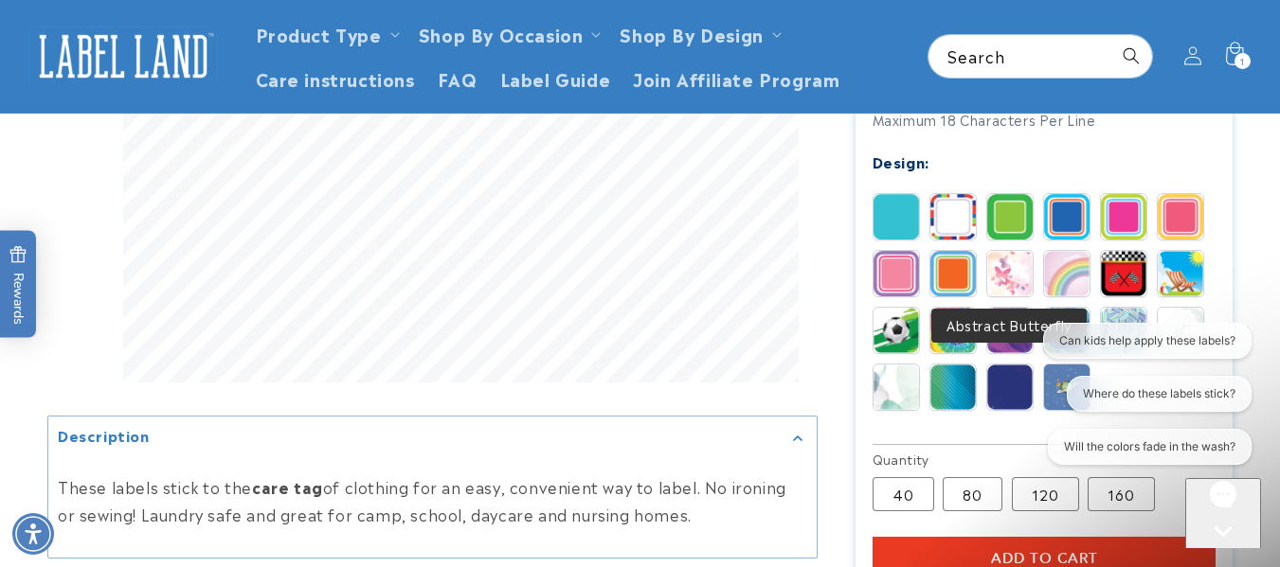
type input "**********"
click at [1012, 277] on img at bounding box center [1009, 273] width 45 height 45
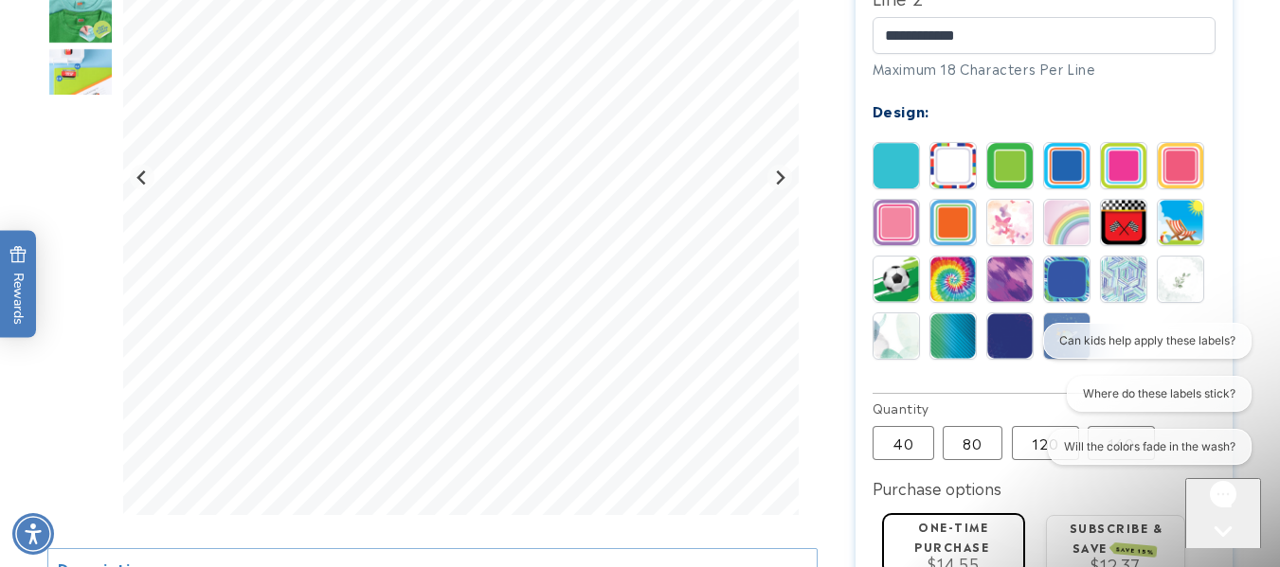
scroll to position [911, 0]
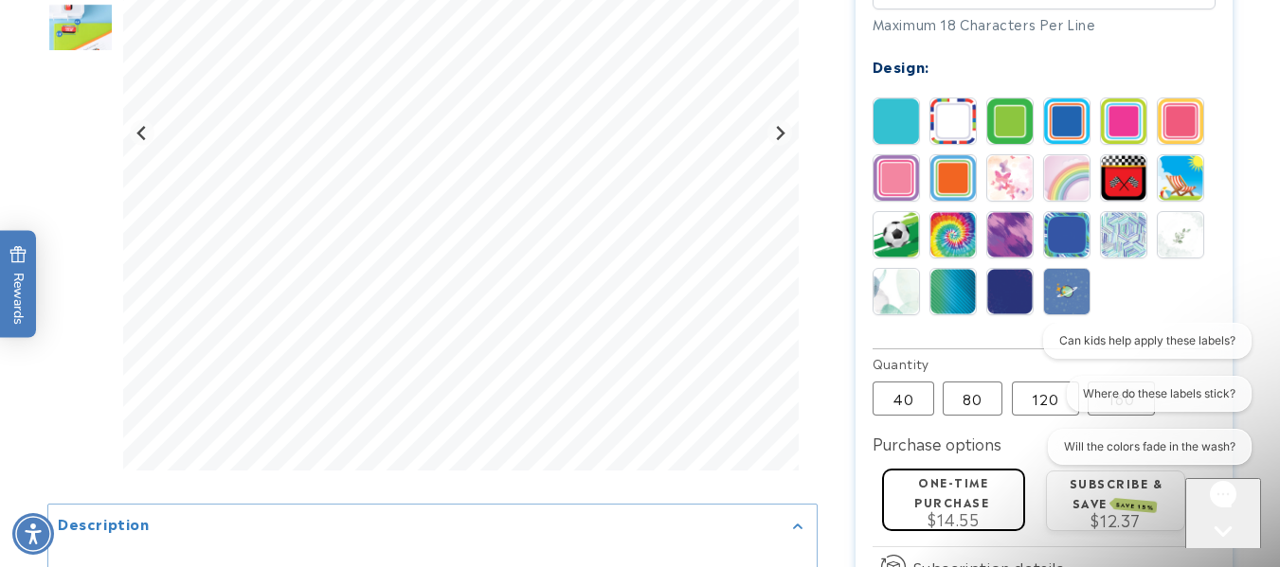
click at [1185, 246] on img at bounding box center [1179, 234] width 45 height 45
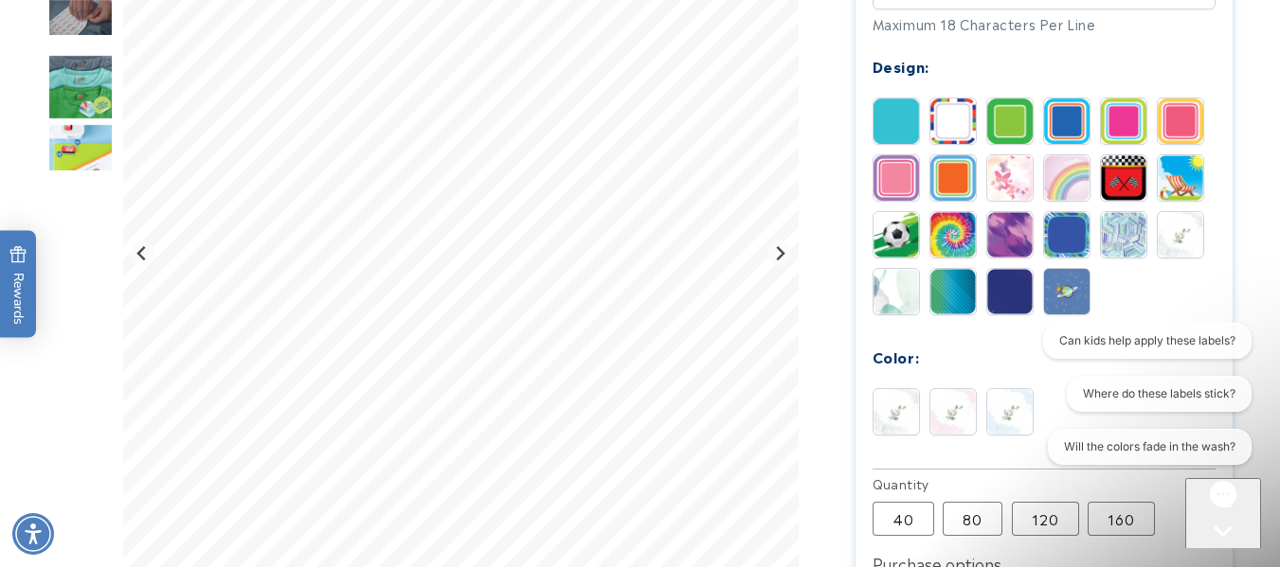
click at [1185, 246] on img at bounding box center [1179, 234] width 45 height 45
click at [956, 129] on img at bounding box center [952, 120] width 45 height 45
click at [1185, 129] on img at bounding box center [1179, 120] width 45 height 45
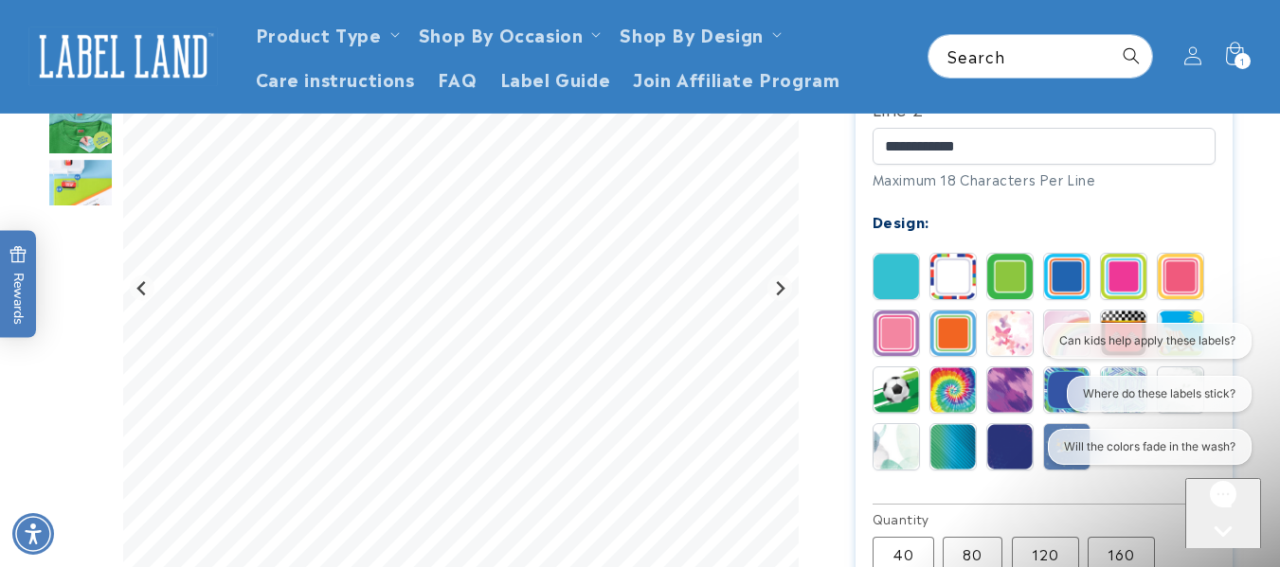
scroll to position [741, 0]
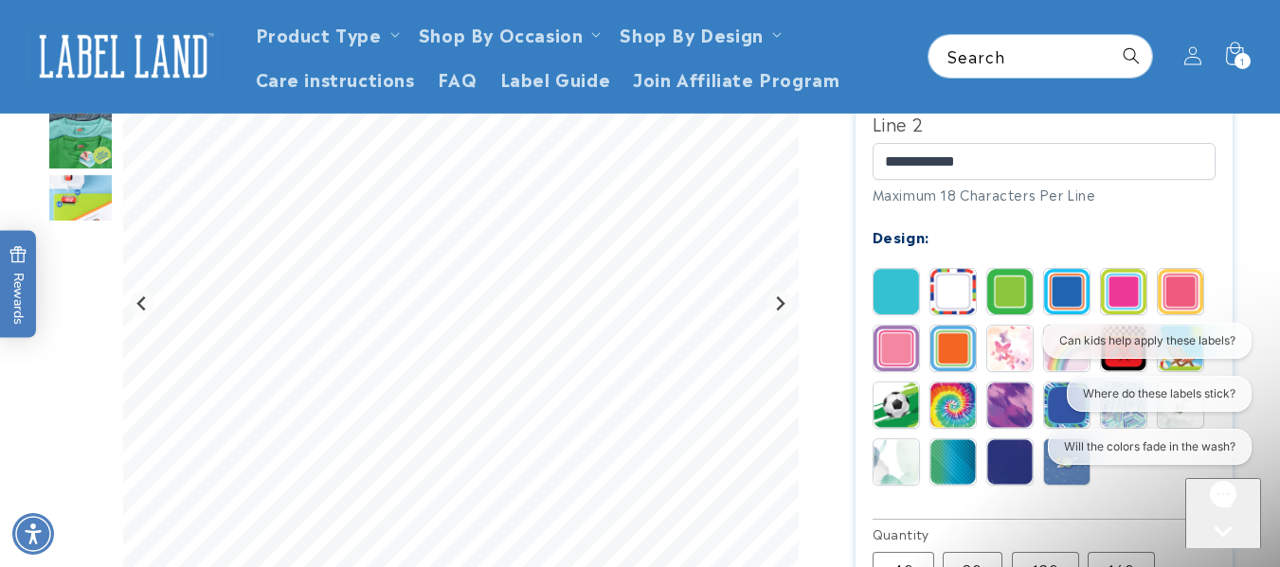
click at [1120, 301] on img at bounding box center [1123, 291] width 45 height 45
click at [952, 301] on img at bounding box center [952, 291] width 45 height 45
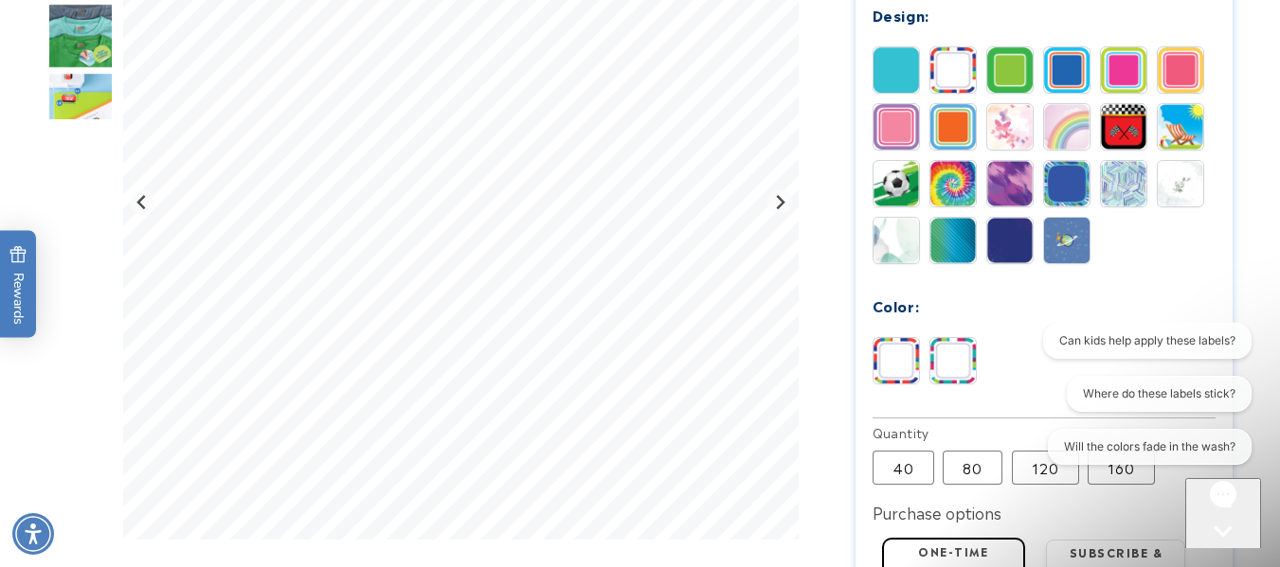
scroll to position [947, 0]
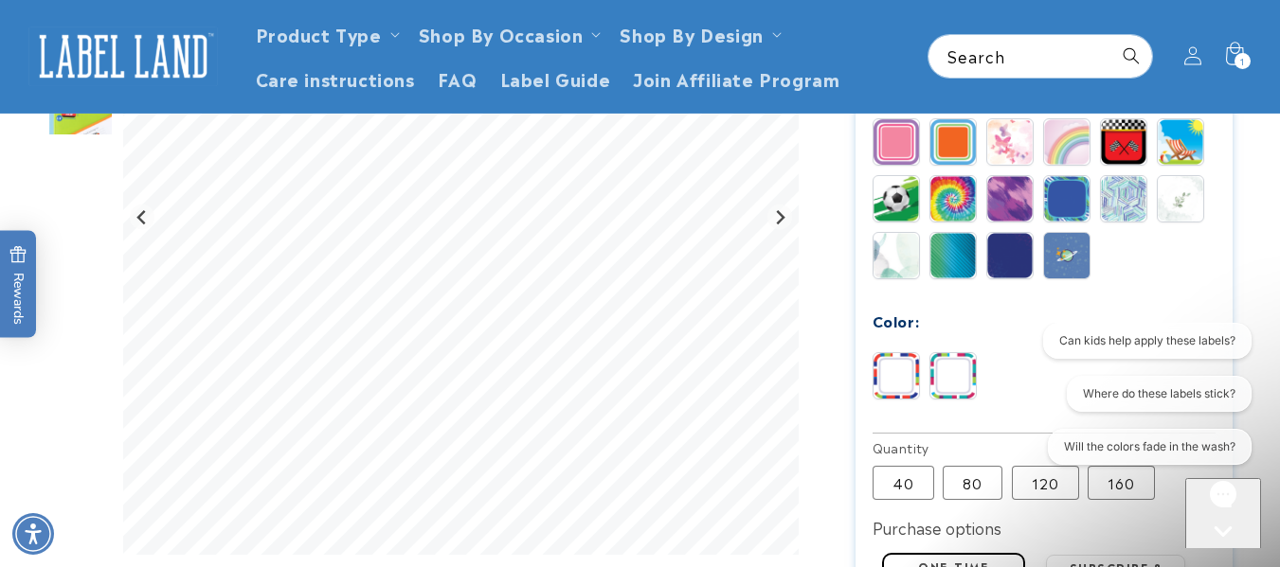
click at [961, 382] on img at bounding box center [952, 375] width 45 height 45
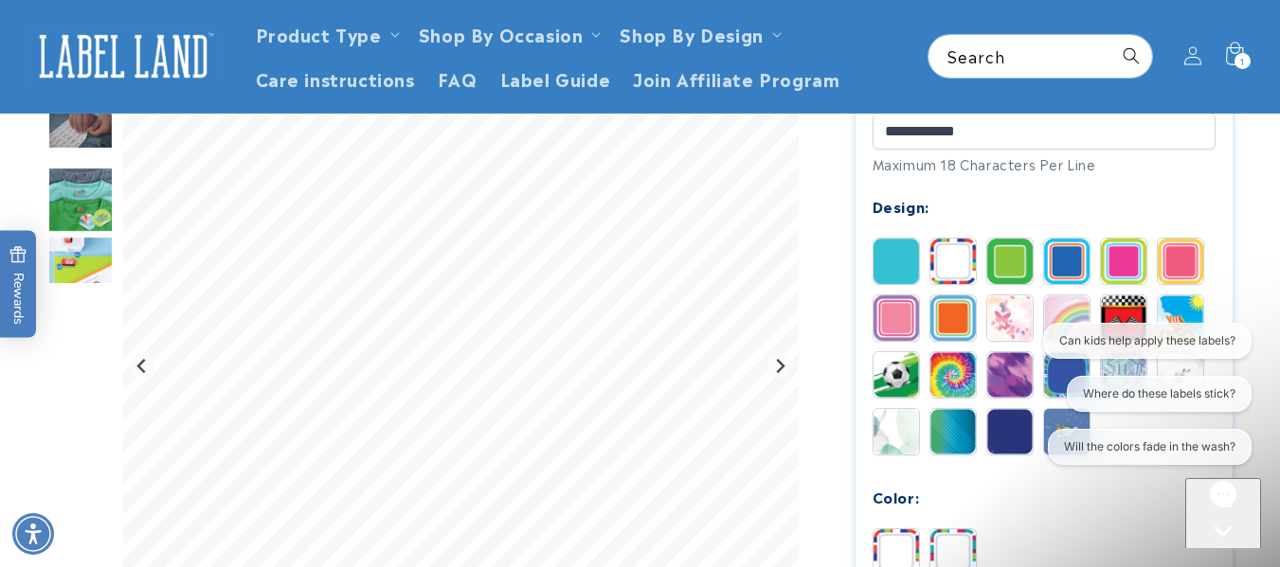
scroll to position [763, 0]
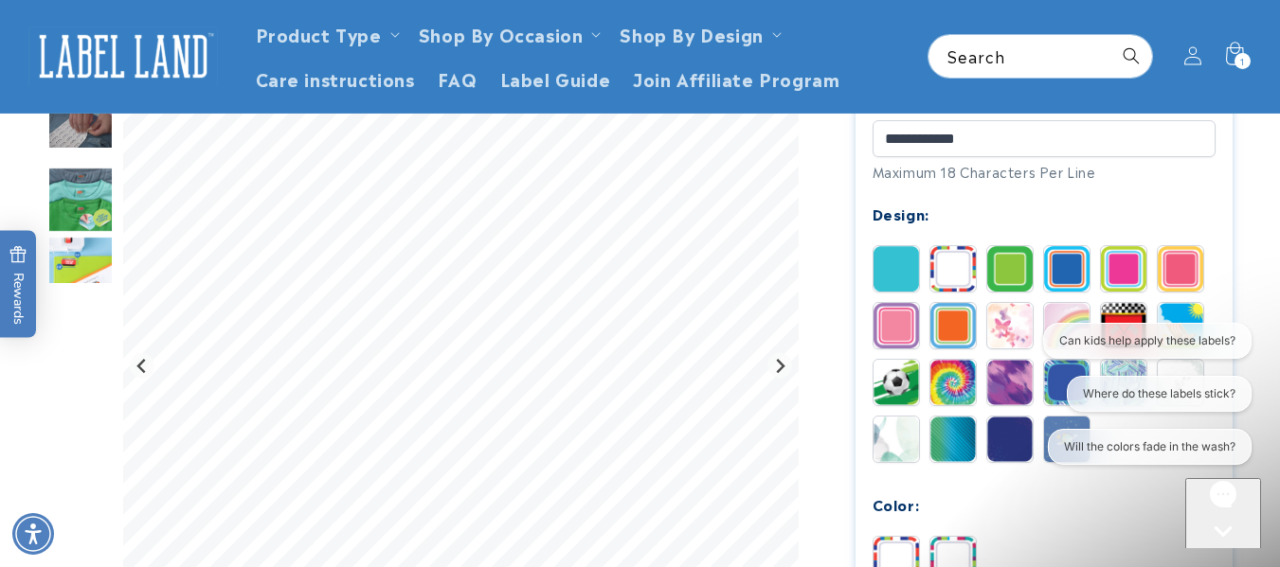
click at [947, 545] on img at bounding box center [952, 559] width 45 height 45
click at [773, 364] on icon "Next slide" at bounding box center [779, 366] width 15 height 15
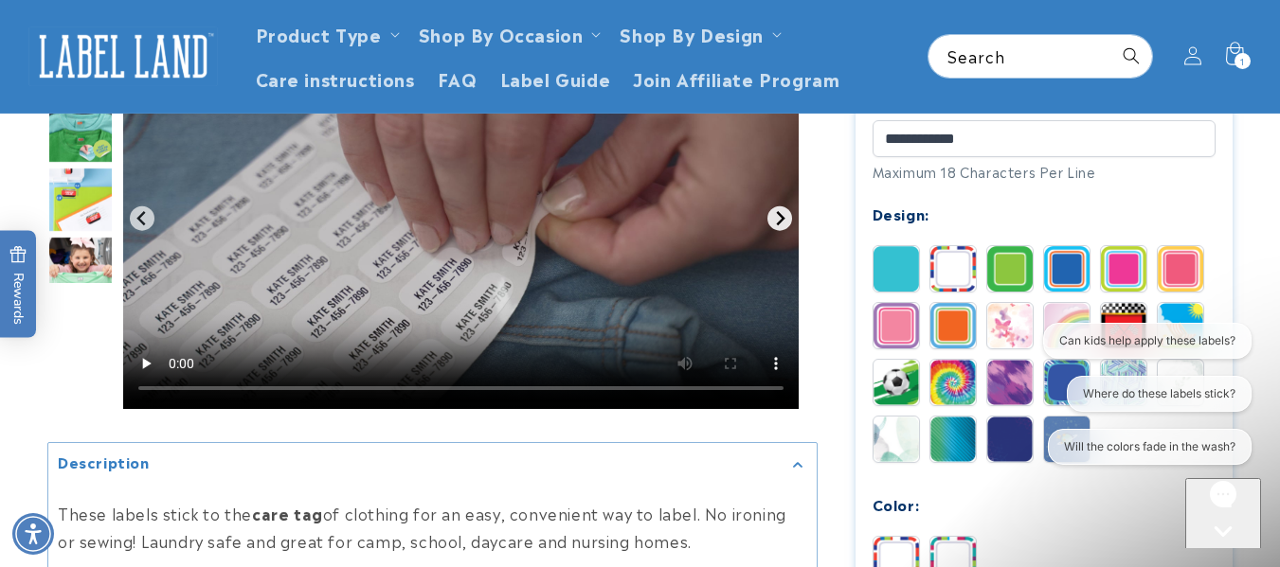
click at [776, 214] on icon "Next slide" at bounding box center [779, 218] width 15 height 15
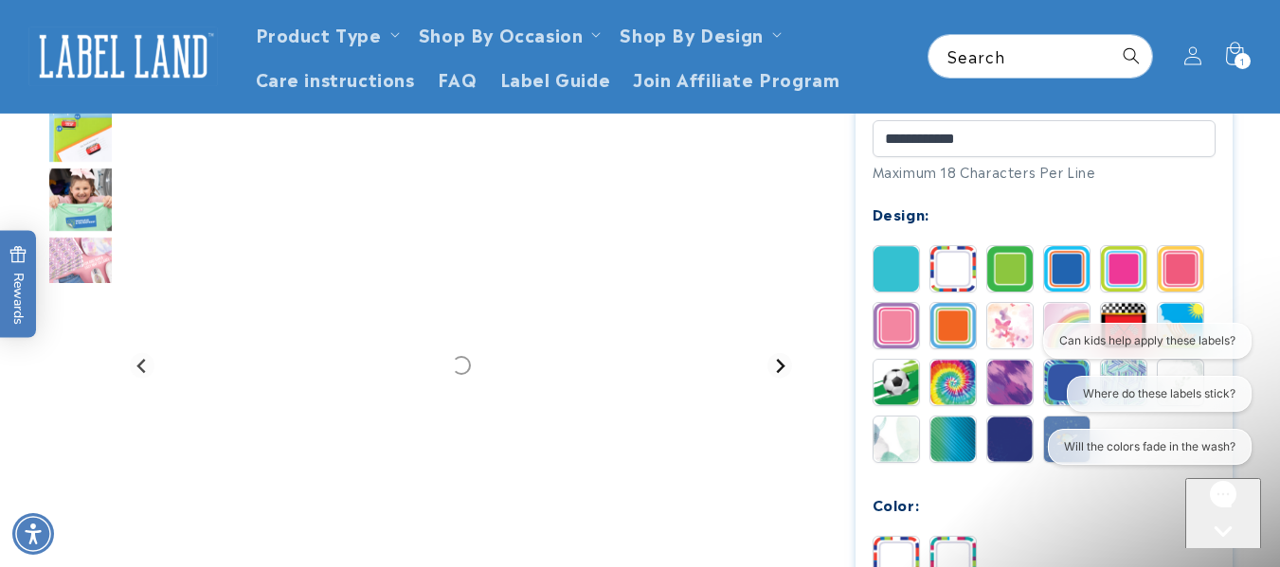
click at [780, 371] on icon "Next slide" at bounding box center [779, 366] width 15 height 15
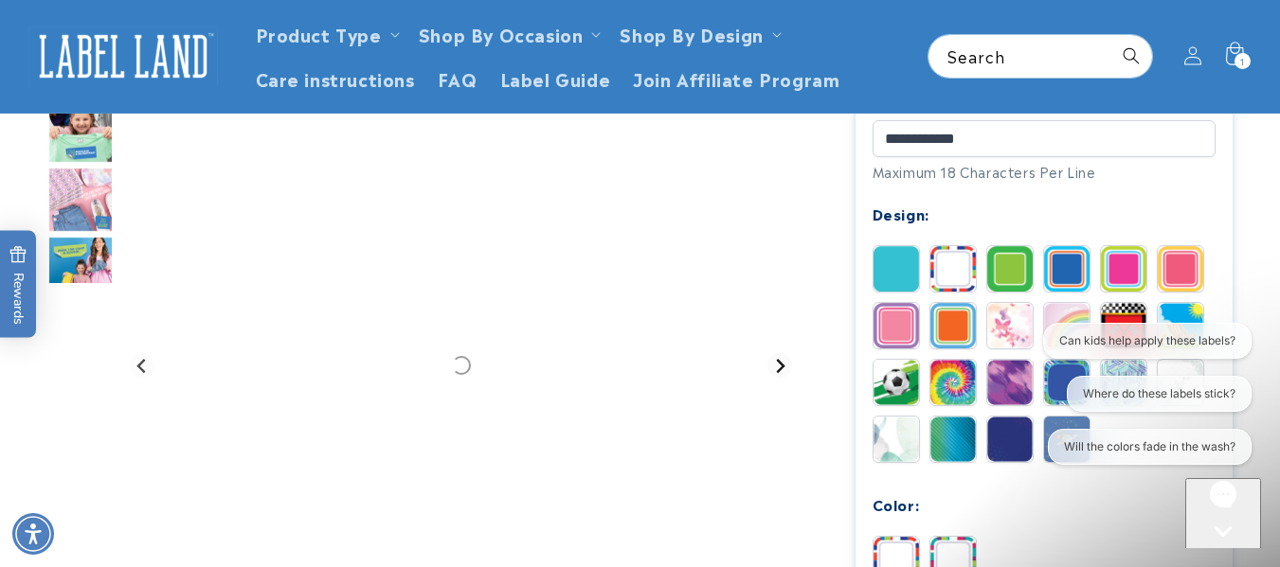
click at [781, 370] on icon "Next slide" at bounding box center [779, 366] width 15 height 15
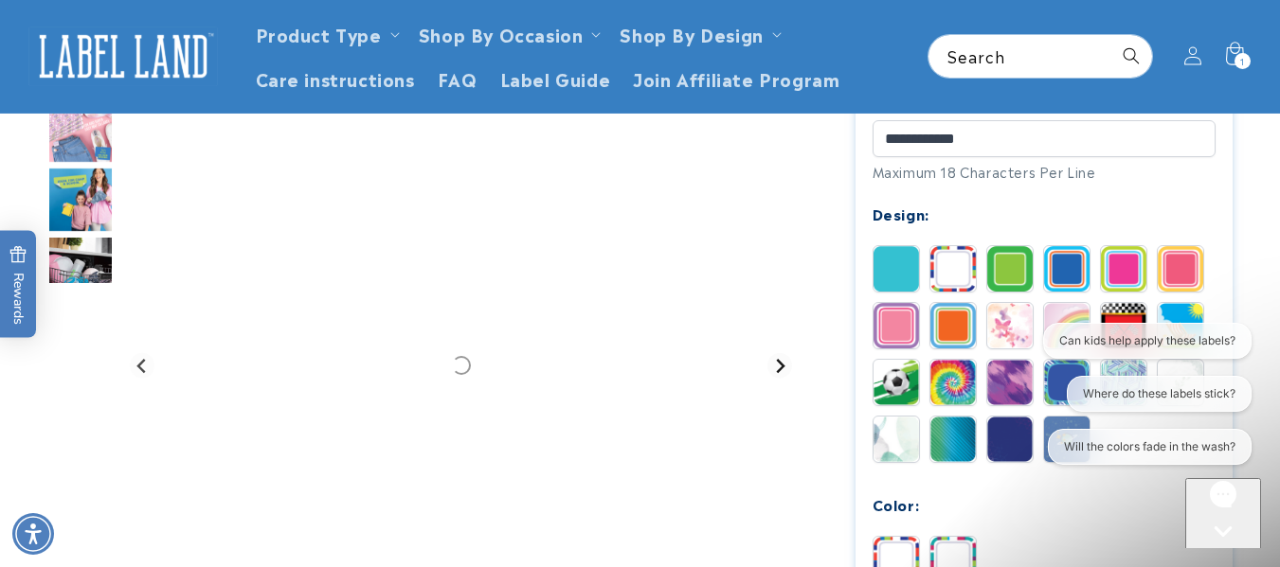
click at [781, 370] on icon "Next slide" at bounding box center [779, 366] width 15 height 15
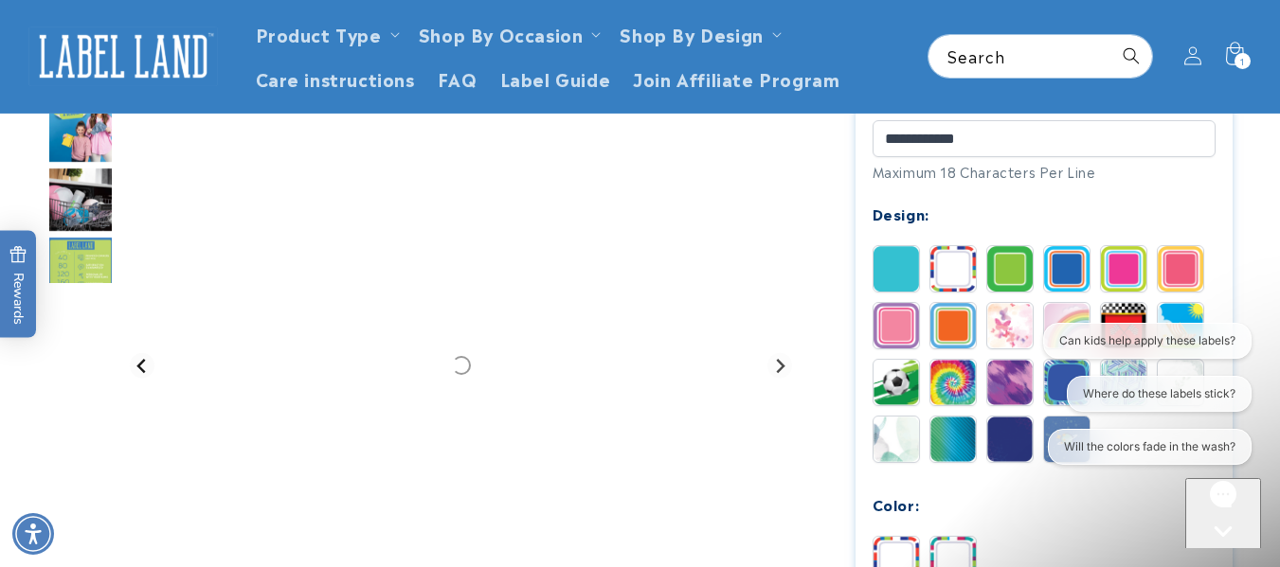
click at [138, 367] on icon "Previous slide" at bounding box center [140, 366] width 9 height 14
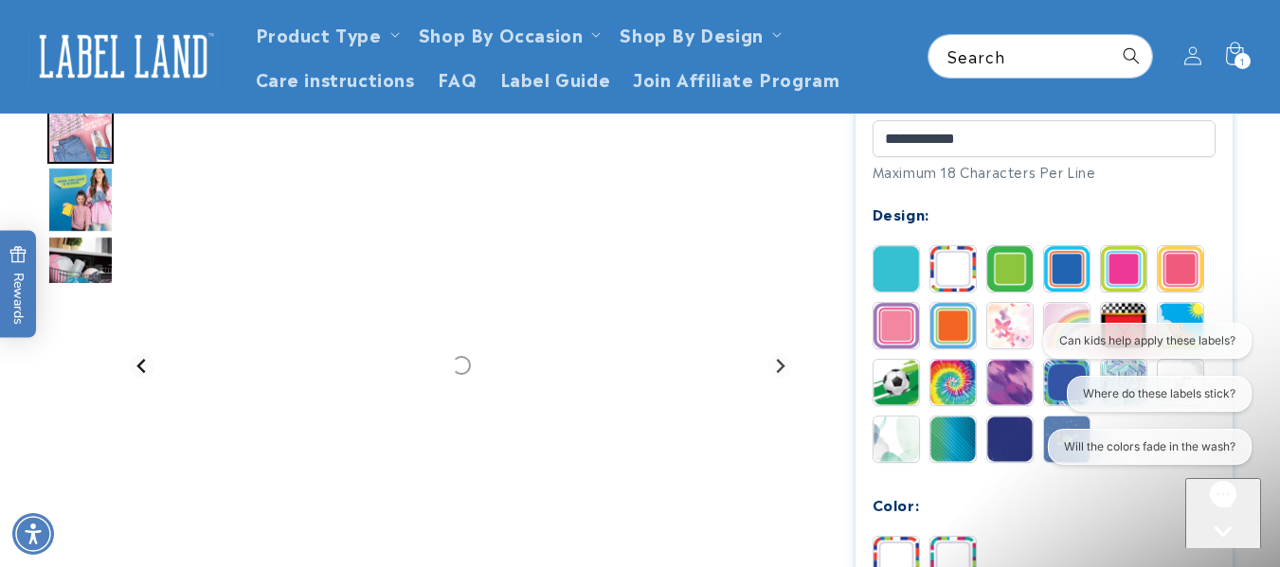
click at [138, 367] on icon "Previous slide" at bounding box center [140, 366] width 9 height 14
click at [138, 367] on div "Gallery Viewer" at bounding box center [460, 365] width 675 height 675
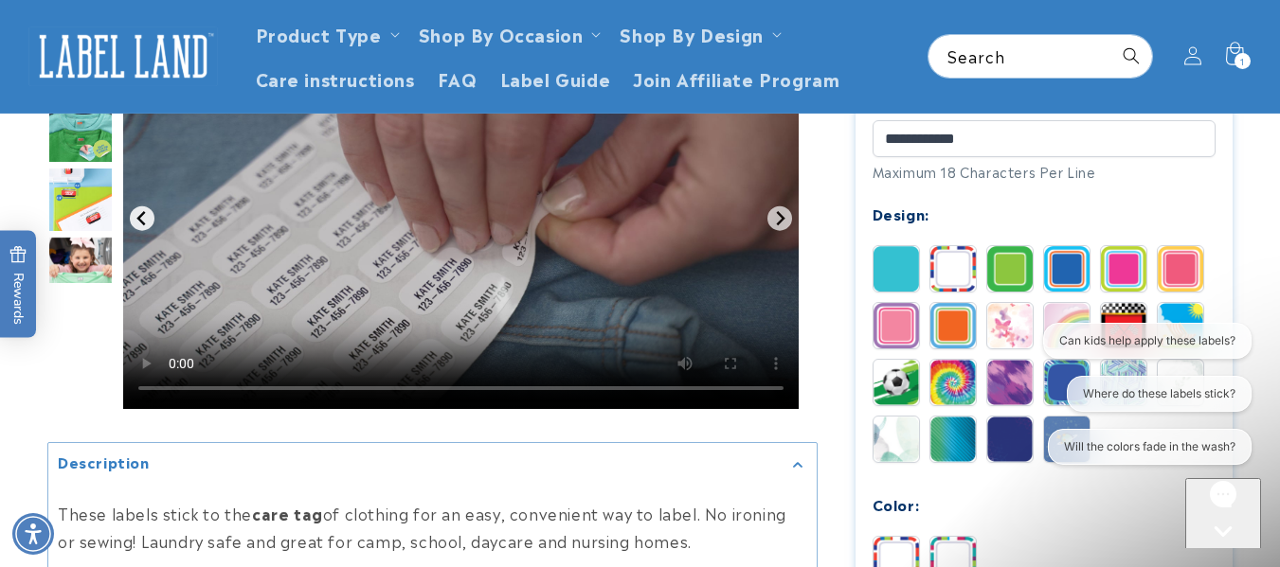
click at [146, 229] on button "Previous slide" at bounding box center [143, 219] width 26 height 26
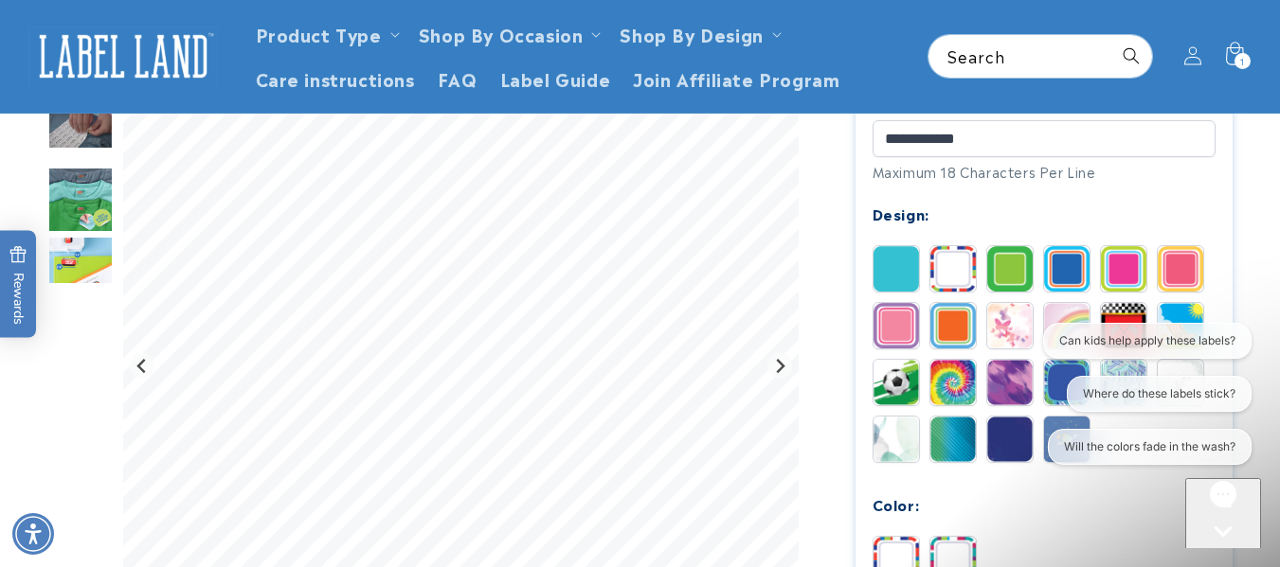
click at [915, 543] on img at bounding box center [895, 559] width 45 height 45
click at [1006, 394] on img at bounding box center [1009, 382] width 45 height 45
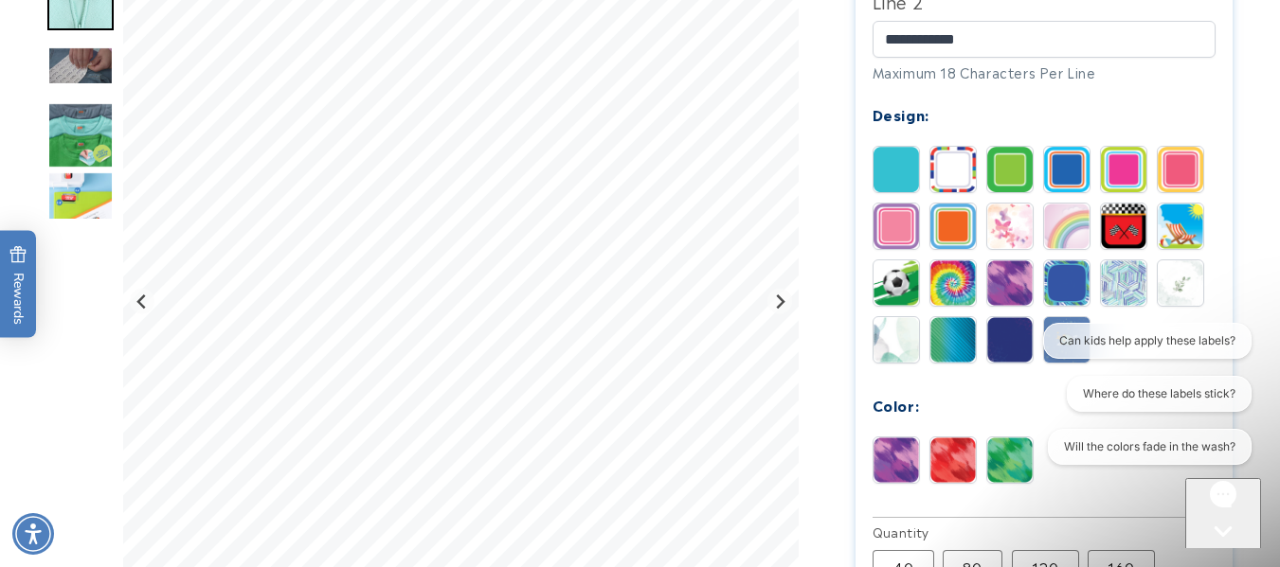
scroll to position [909, 0]
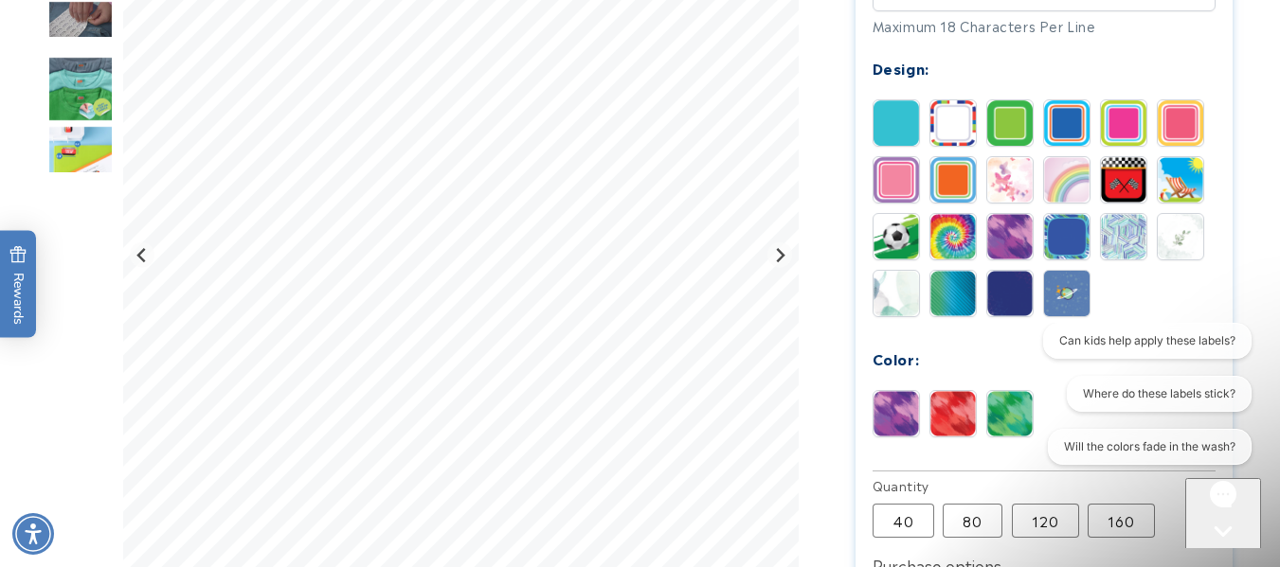
click at [936, 120] on img at bounding box center [952, 122] width 45 height 45
click at [954, 413] on img at bounding box center [952, 413] width 45 height 45
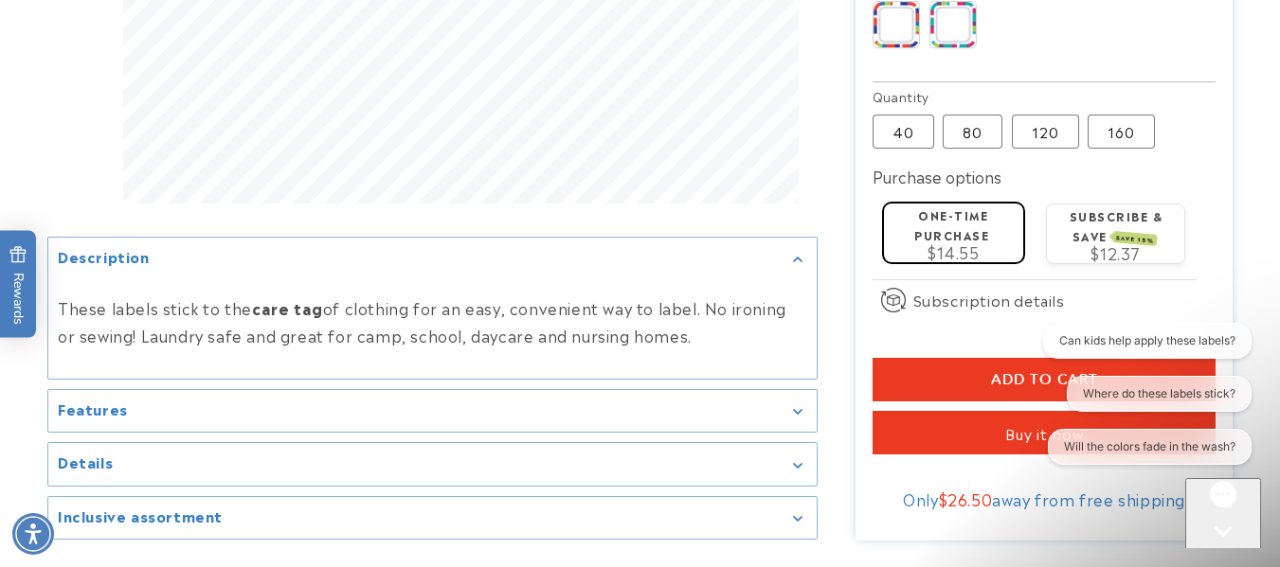
scroll to position [1314, 0]
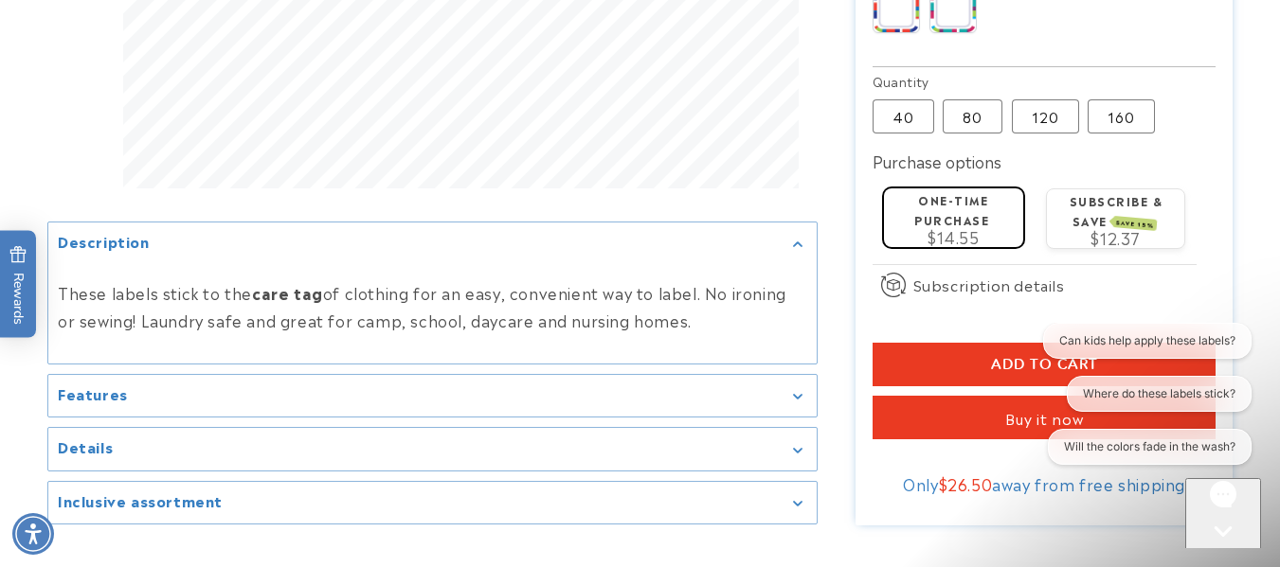
click at [1025, 365] on span "Add to cart" at bounding box center [1044, 364] width 107 height 17
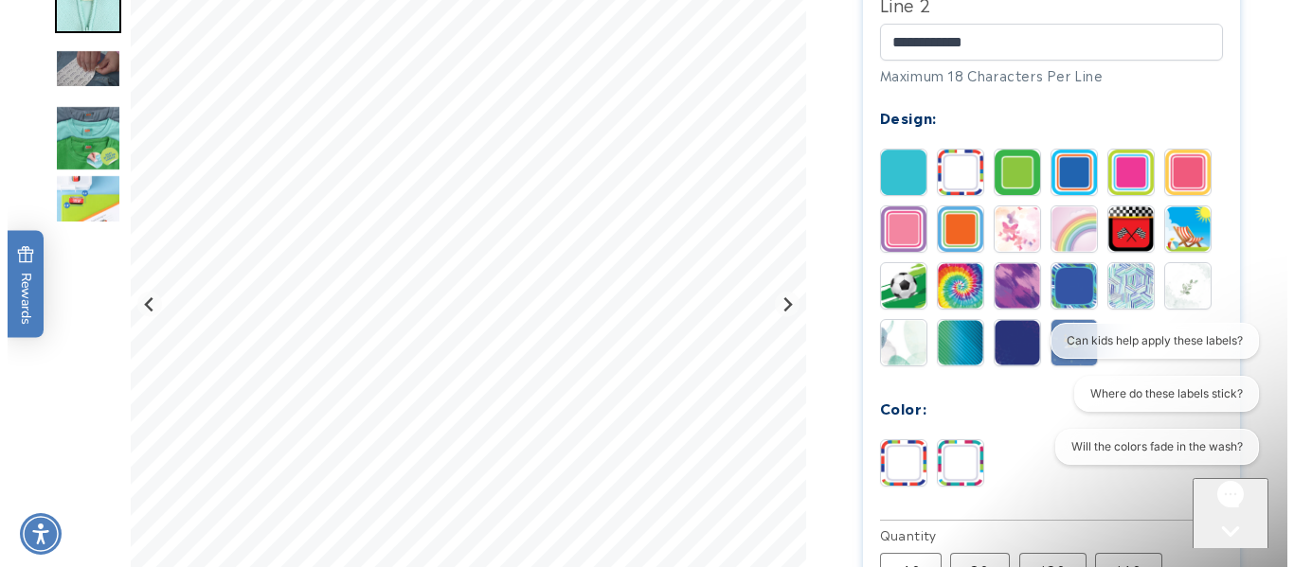
scroll to position [868, 0]
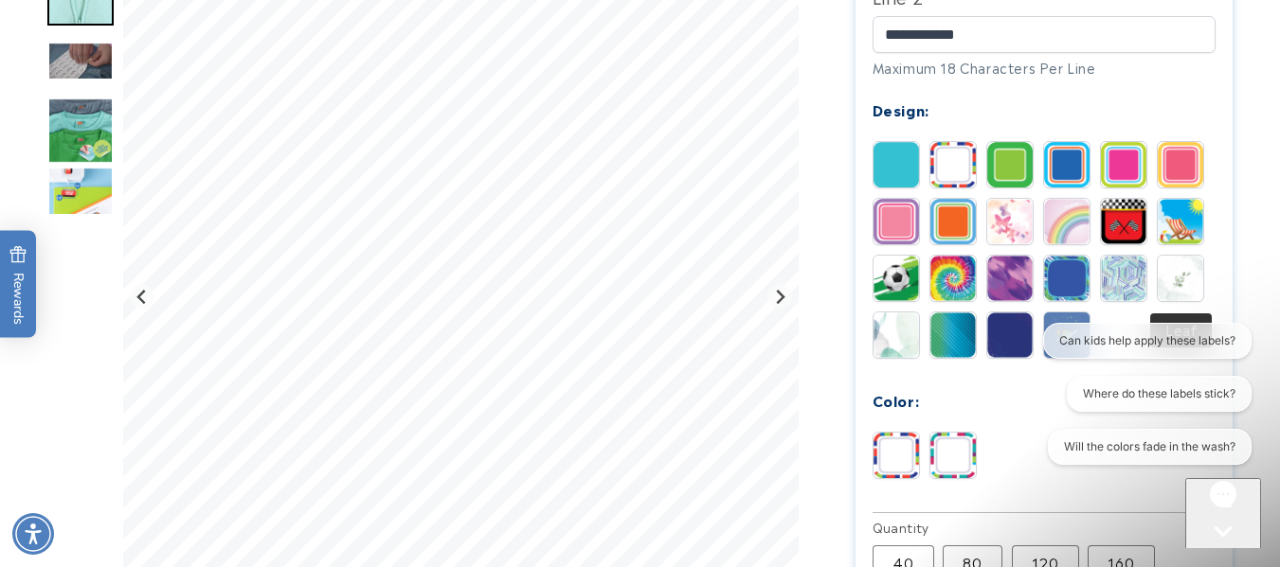
click at [1187, 276] on img at bounding box center [1179, 278] width 45 height 45
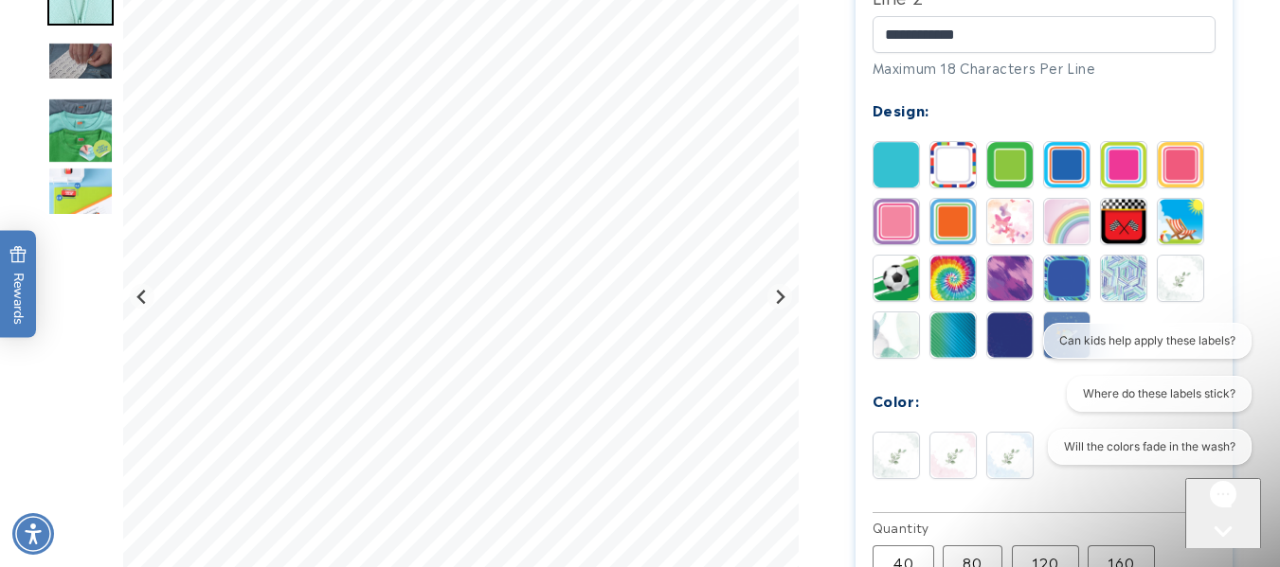
click at [886, 327] on img at bounding box center [895, 335] width 45 height 45
click at [958, 330] on img at bounding box center [952, 335] width 45 height 45
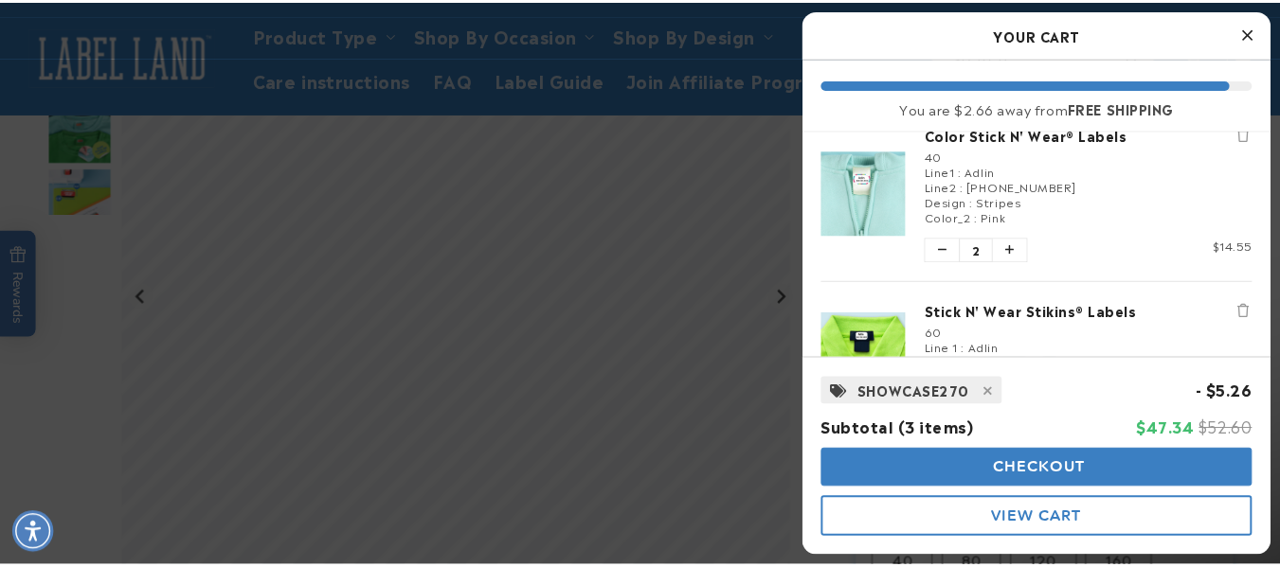
scroll to position [29, 0]
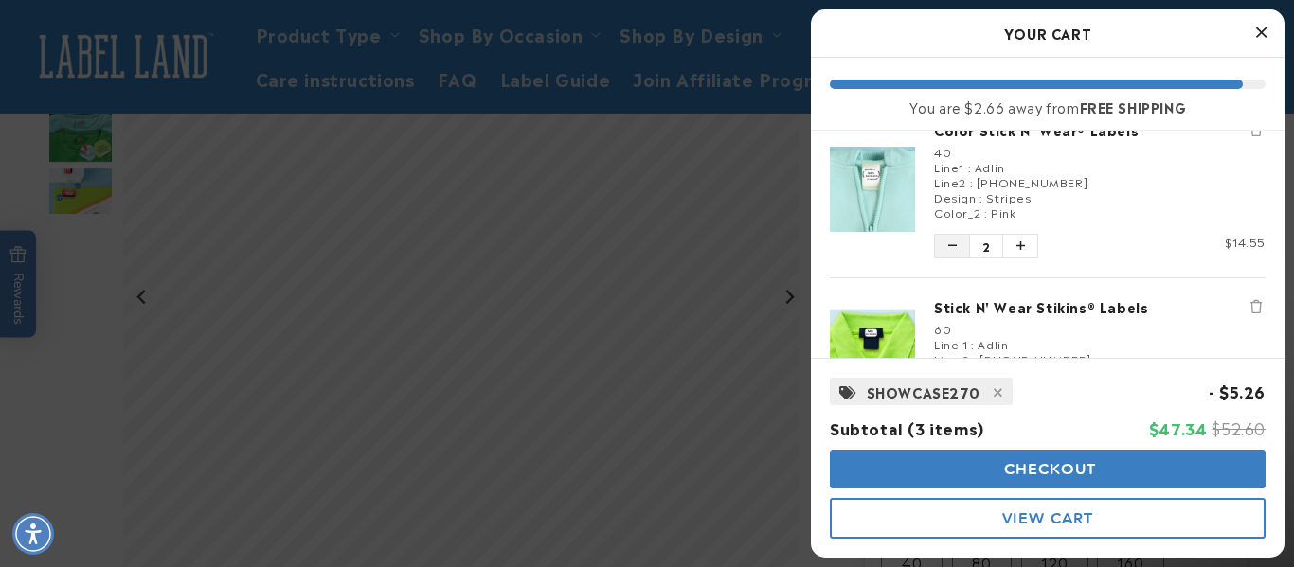
click at [958, 251] on button "Decrease quantity of Color Stick N' Wear® Labels" at bounding box center [952, 246] width 34 height 23
click at [953, 241] on icon "Decrease quantity of Color Stick N' Wear® Labels" at bounding box center [952, 246] width 9 height 11
click at [1269, 30] on button "Close Cart" at bounding box center [1260, 33] width 28 height 28
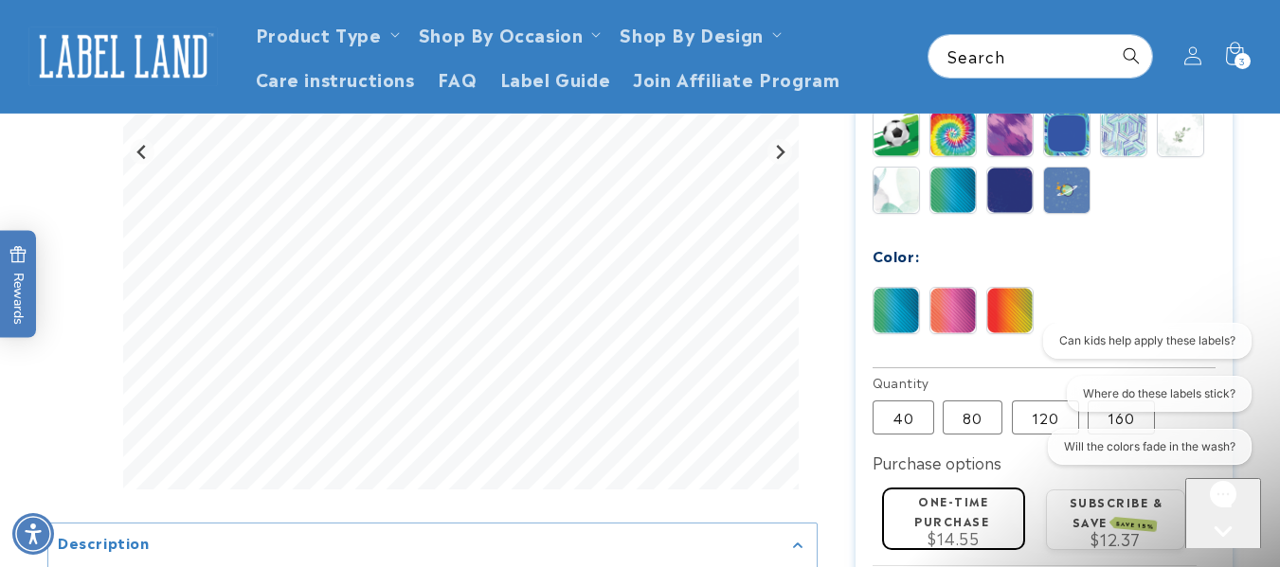
scroll to position [1005, 0]
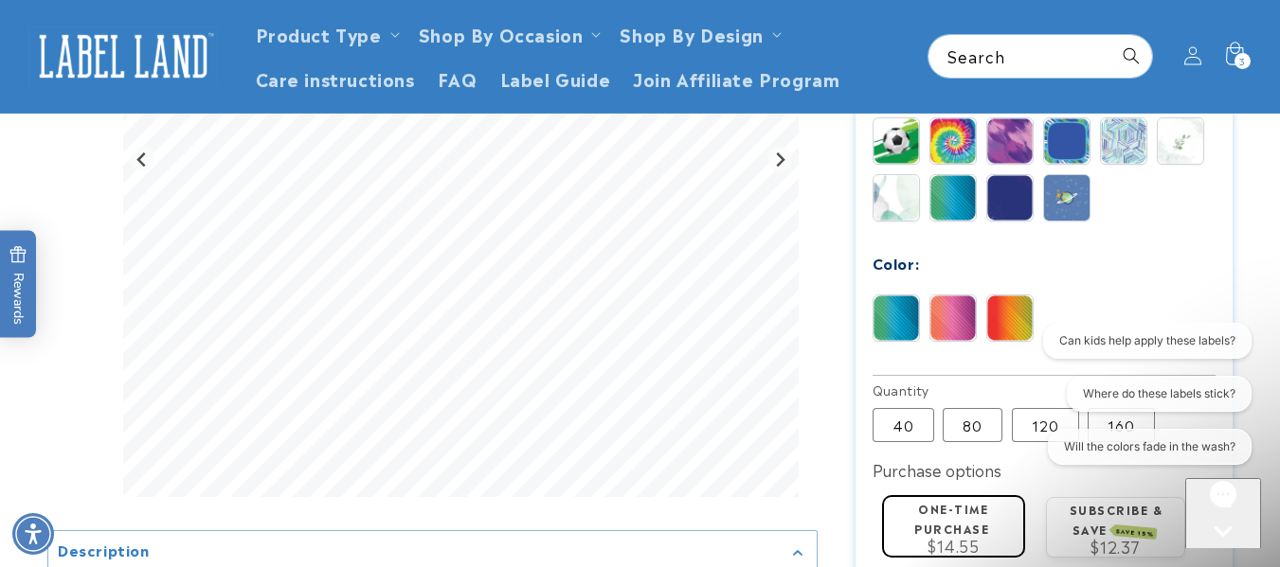
click at [906, 199] on img at bounding box center [895, 197] width 45 height 45
click at [937, 328] on img at bounding box center [952, 317] width 45 height 45
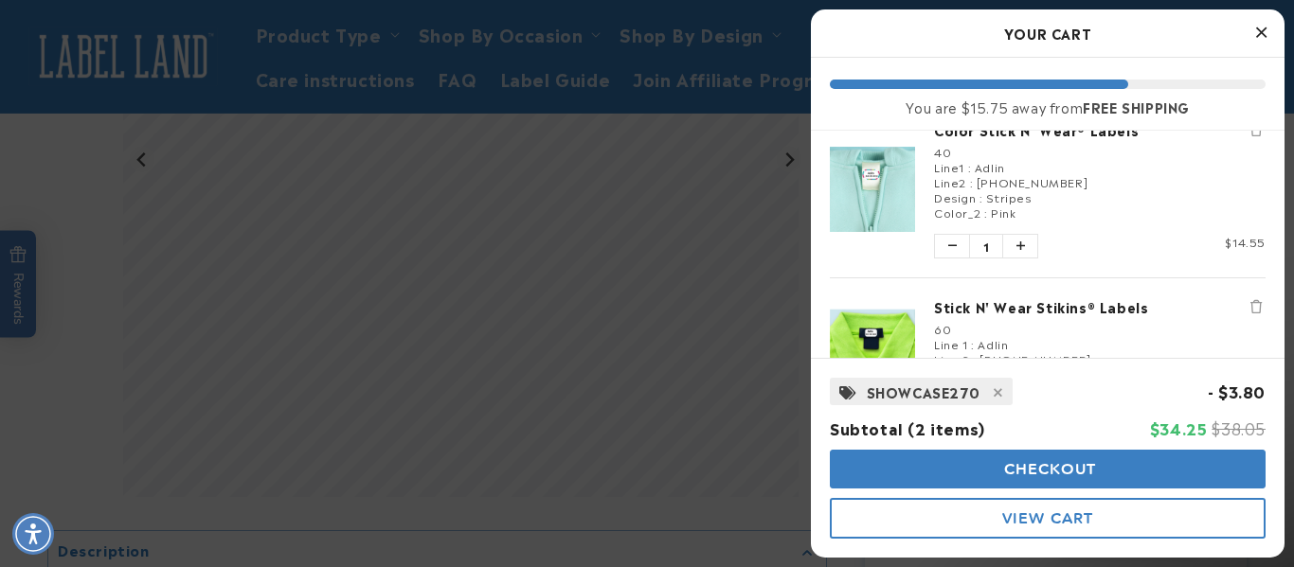
click at [1264, 35] on icon "Close Cart" at bounding box center [1261, 32] width 10 height 17
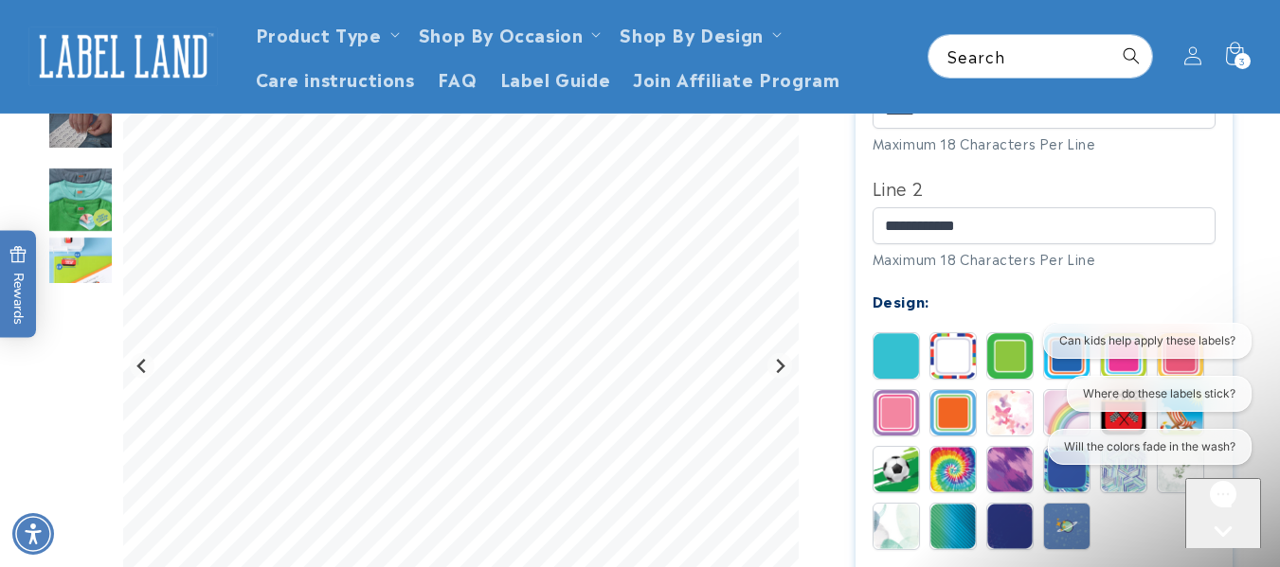
scroll to position [623, 0]
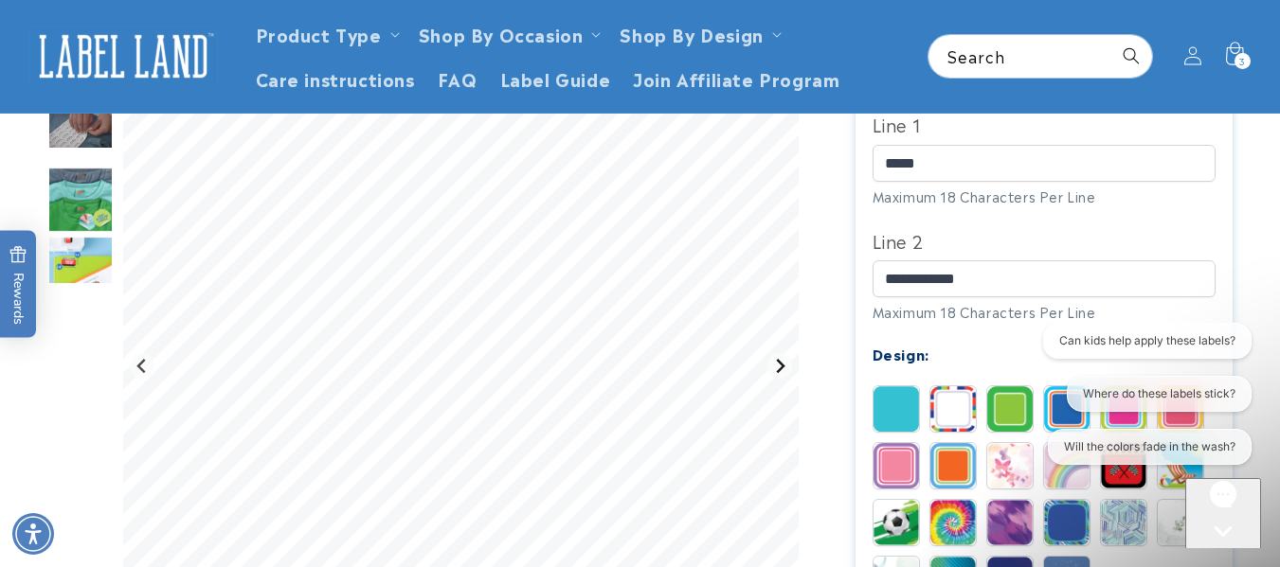
click at [776, 366] on icon "Next slide" at bounding box center [779, 366] width 15 height 15
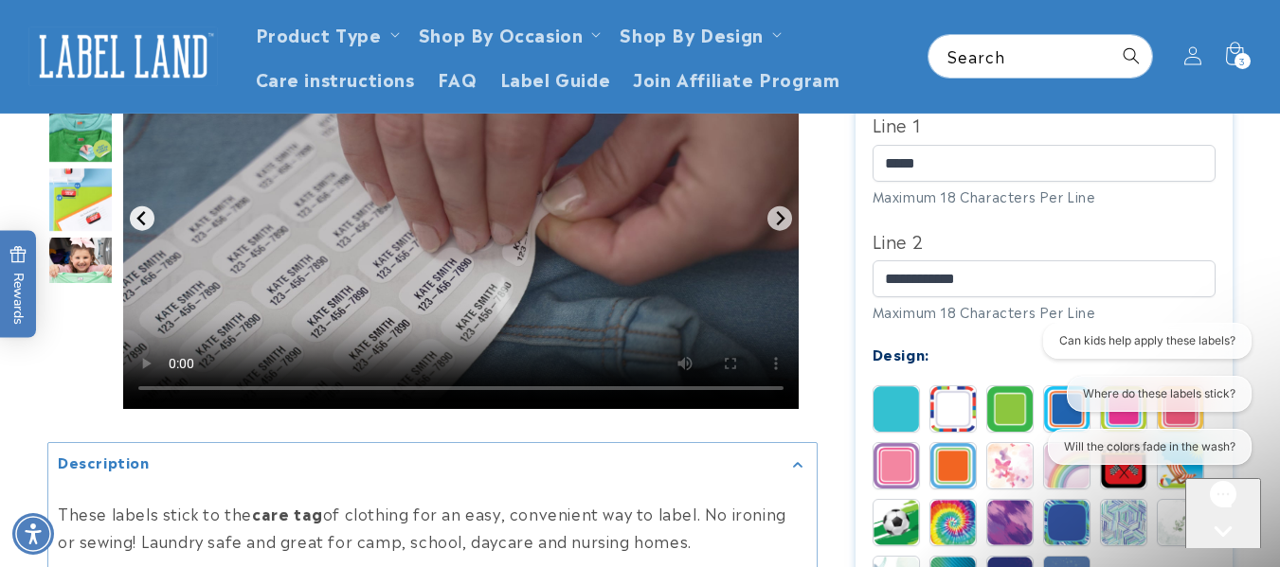
click at [141, 218] on icon "Previous slide" at bounding box center [141, 218] width 15 height 15
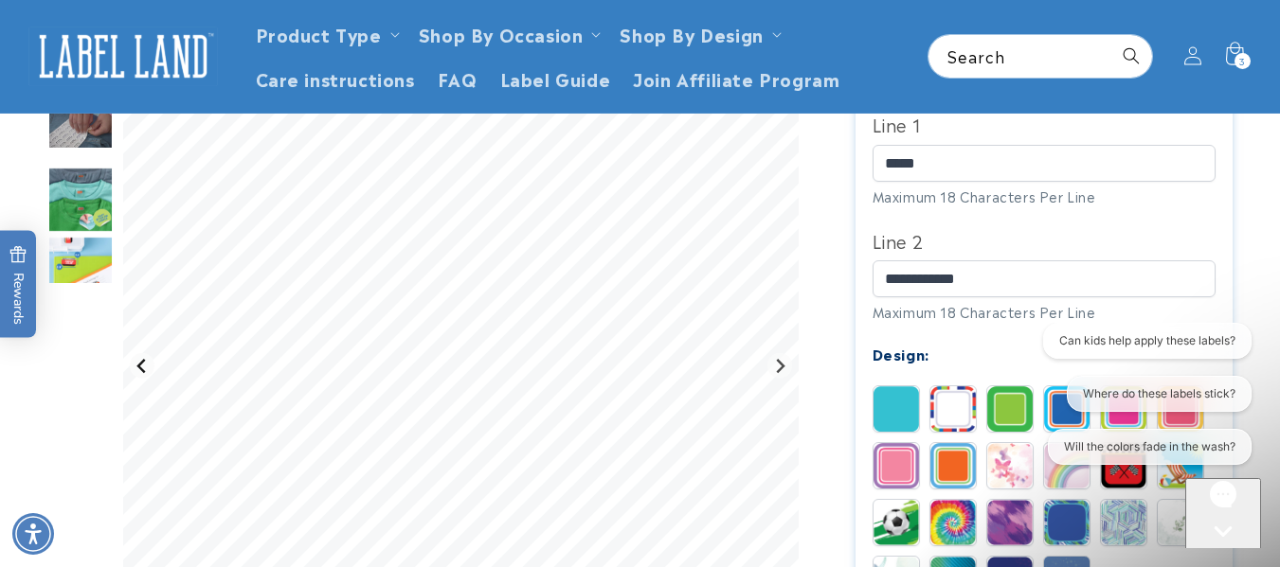
click at [141, 359] on icon "Previous slide" at bounding box center [141, 366] width 15 height 15
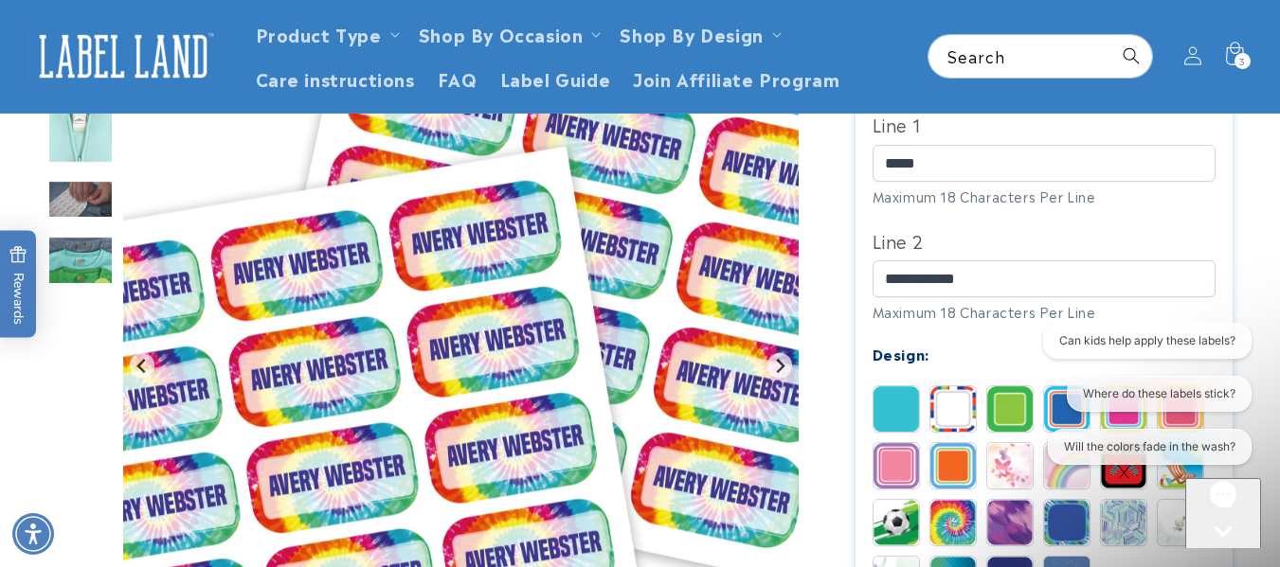
click at [92, 138] on img "Go to slide 2" at bounding box center [80, 131] width 66 height 66
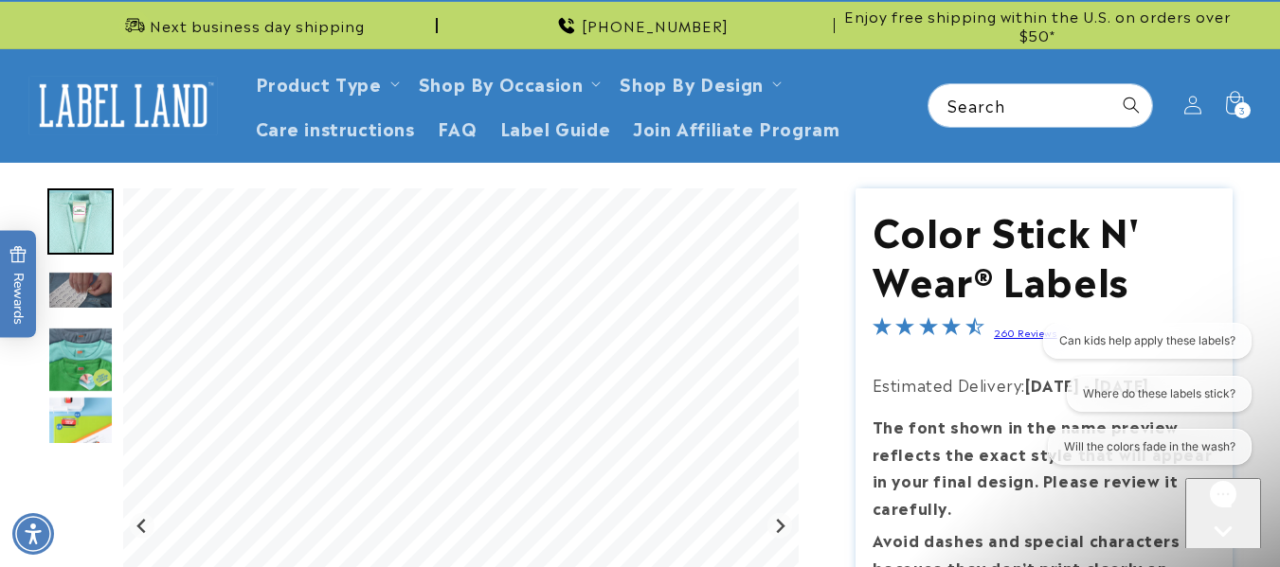
scroll to position [0, 0]
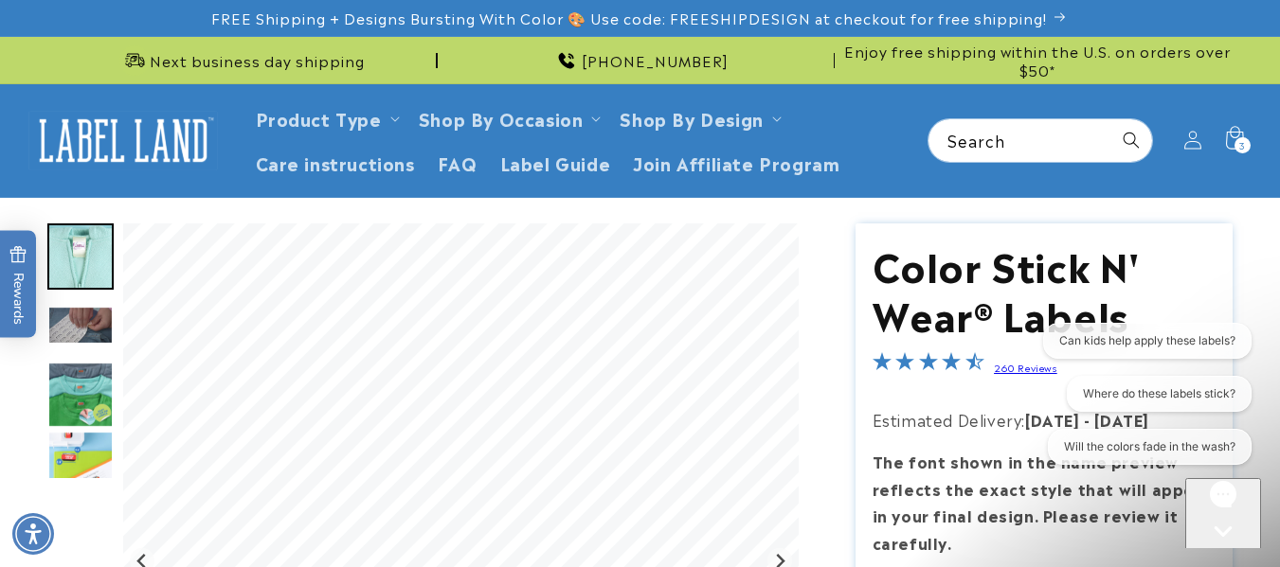
click at [103, 265] on img "Go to slide 2" at bounding box center [80, 257] width 66 height 66
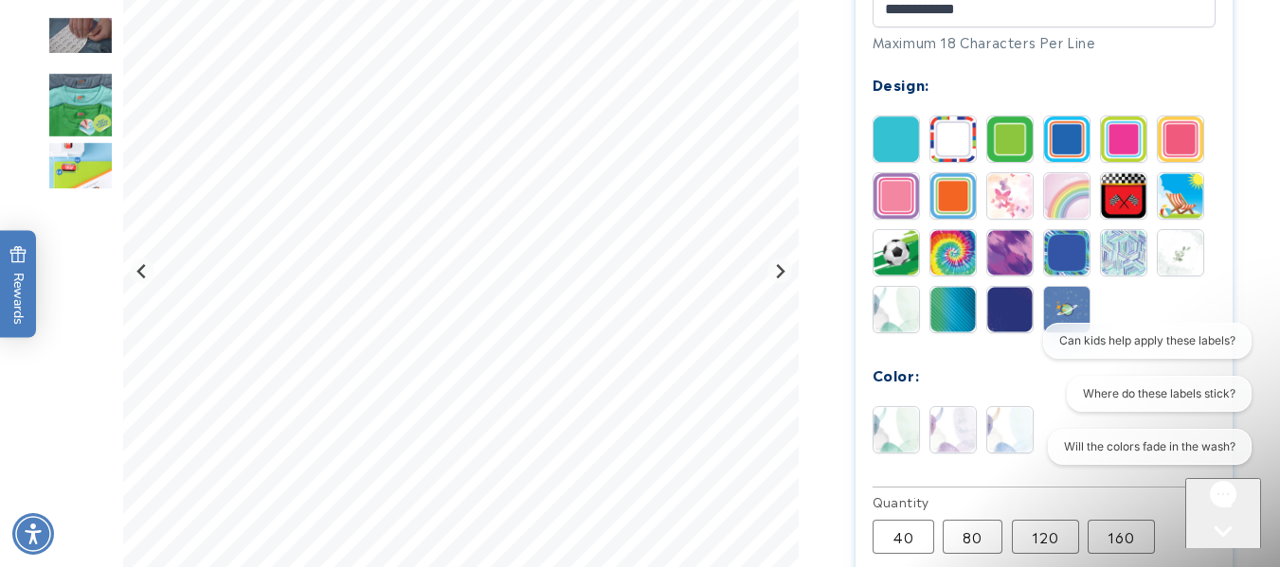
scroll to position [870, 0]
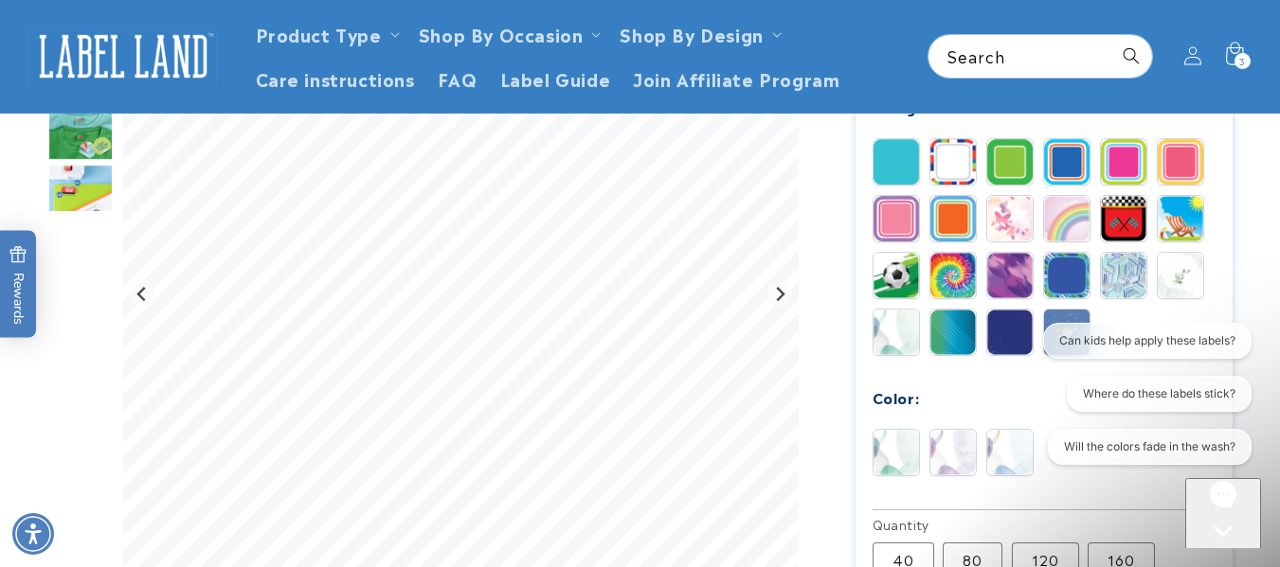
click at [910, 453] on img at bounding box center [895, 452] width 45 height 45
click at [776, 295] on icon "Next slide" at bounding box center [779, 294] width 15 height 15
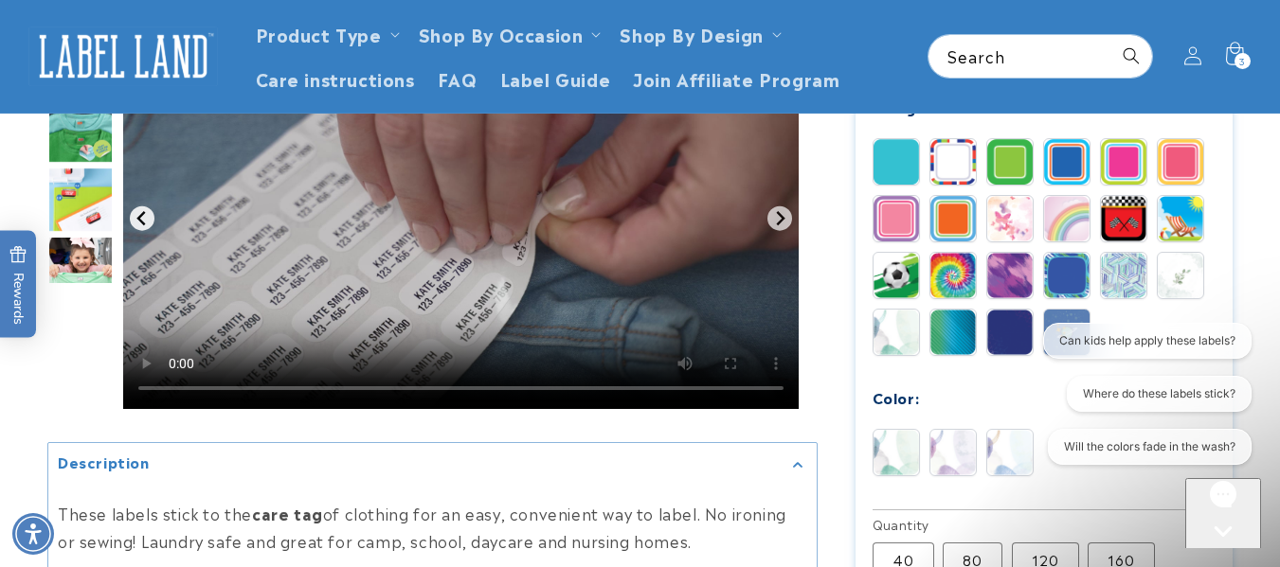
click at [147, 214] on icon "Previous slide" at bounding box center [141, 218] width 15 height 15
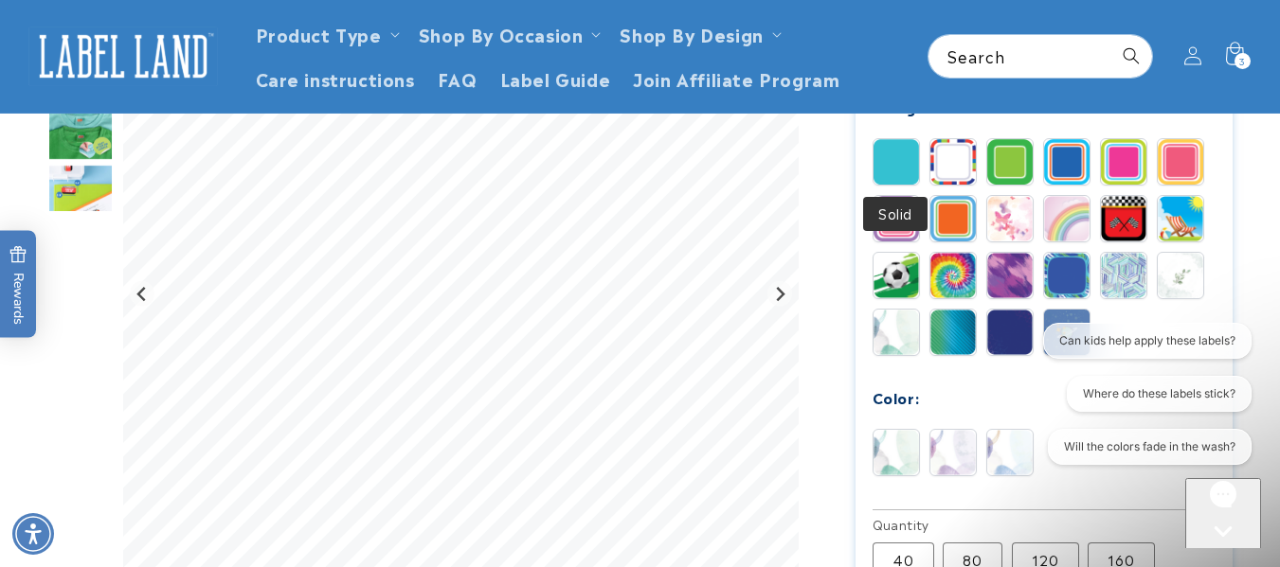
click at [902, 177] on img at bounding box center [895, 161] width 45 height 45
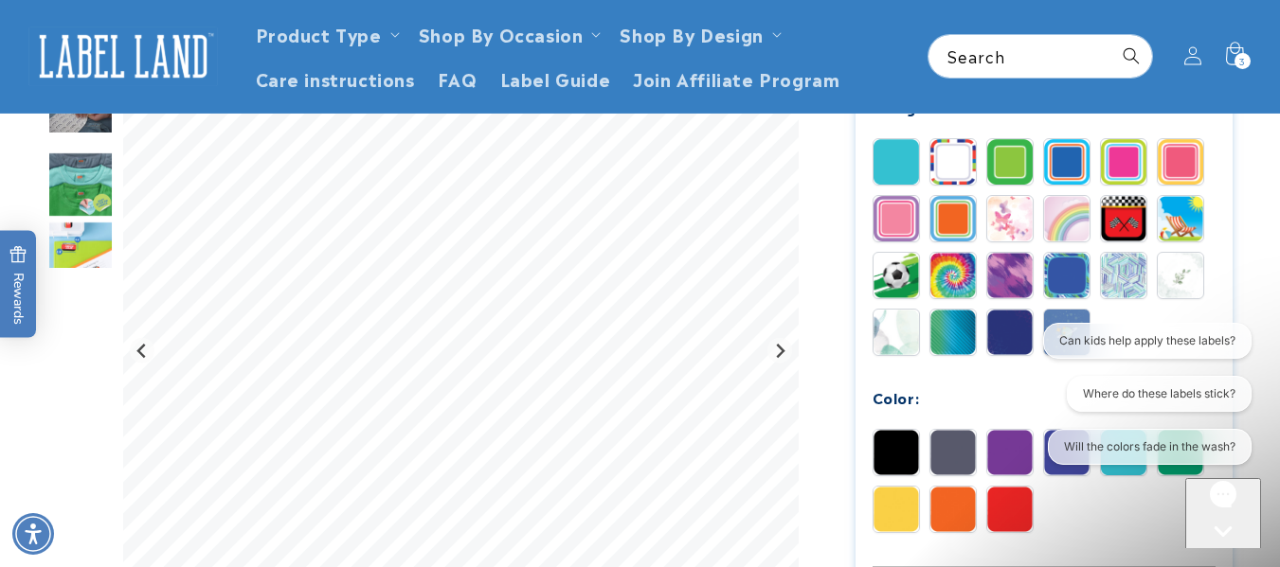
click at [917, 517] on img at bounding box center [895, 509] width 45 height 45
click at [1177, 224] on img at bounding box center [1179, 218] width 45 height 45
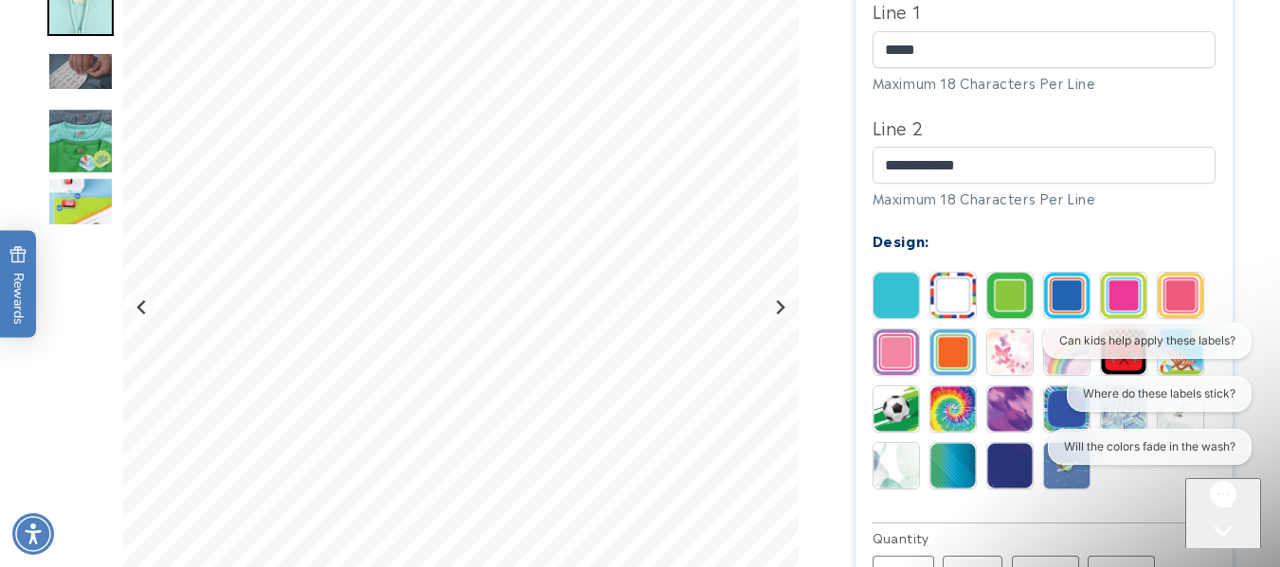
scroll to position [744, 0]
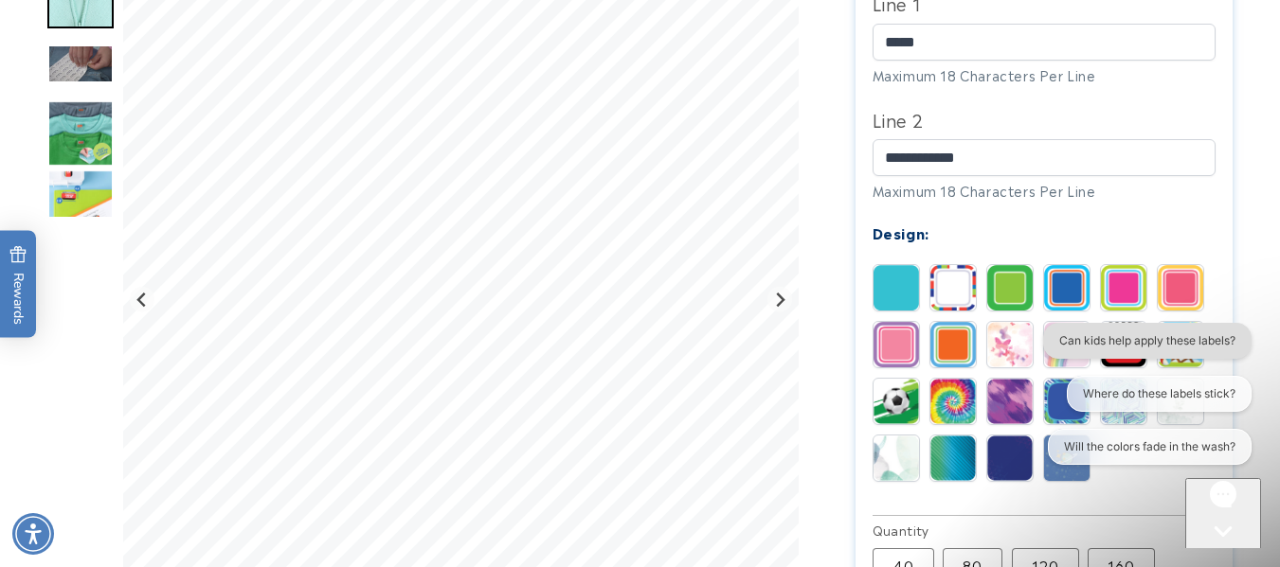
click at [1120, 354] on button "Can kids help apply these labels?" at bounding box center [1147, 341] width 208 height 36
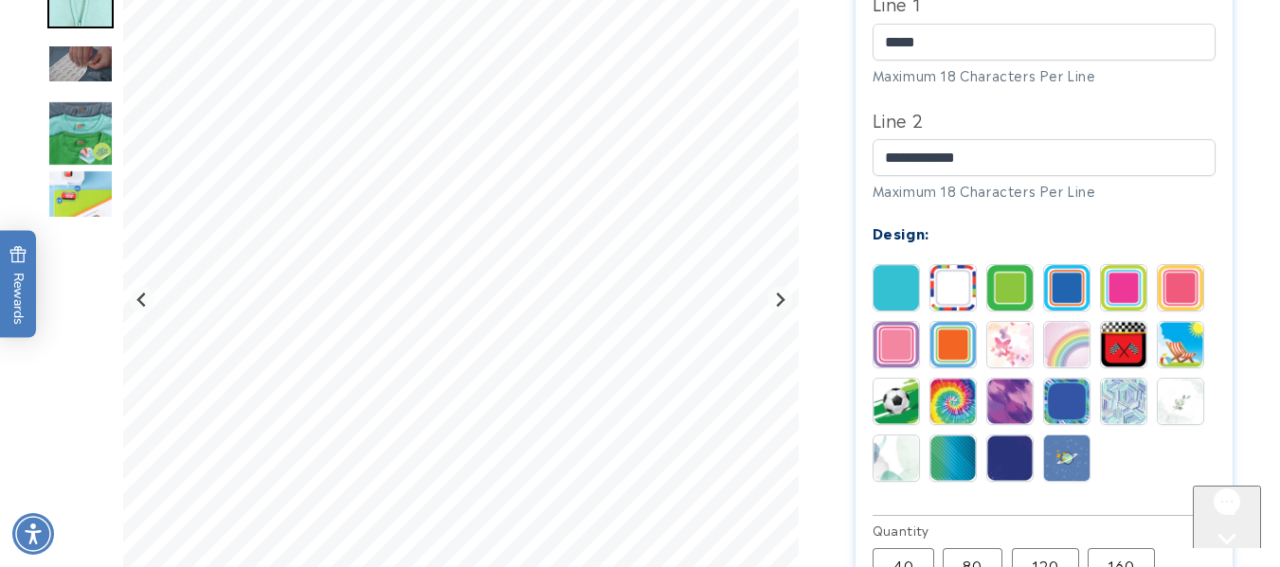
scroll to position [0, 0]
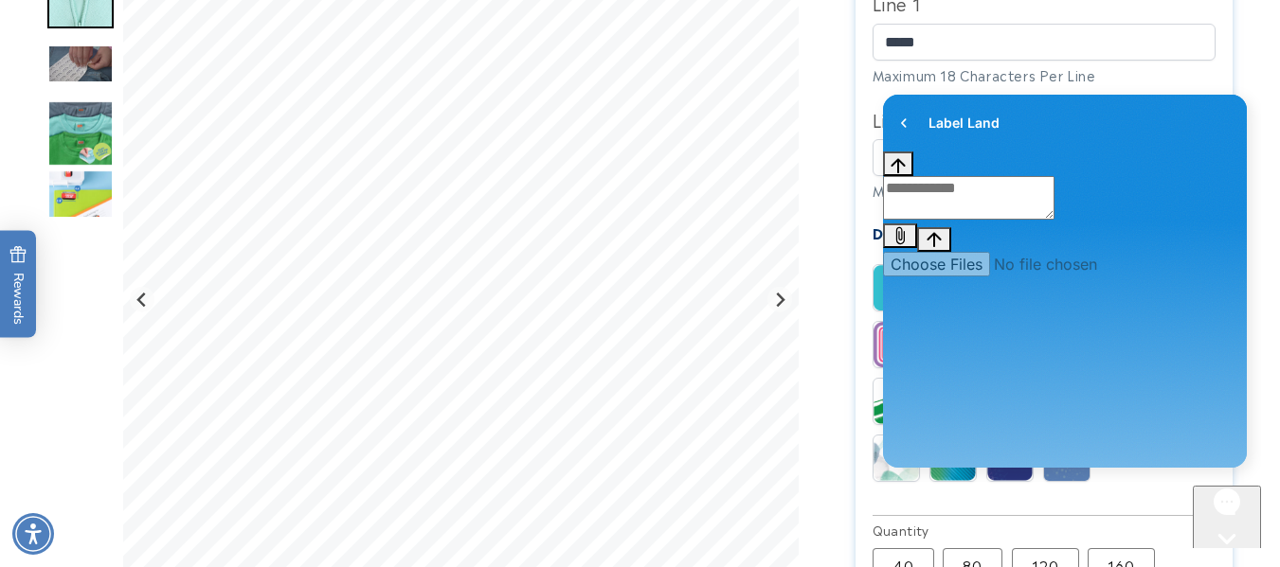
click at [1228, 563] on icon "Close gorgias live chat" at bounding box center [1226, 572] width 19 height 19
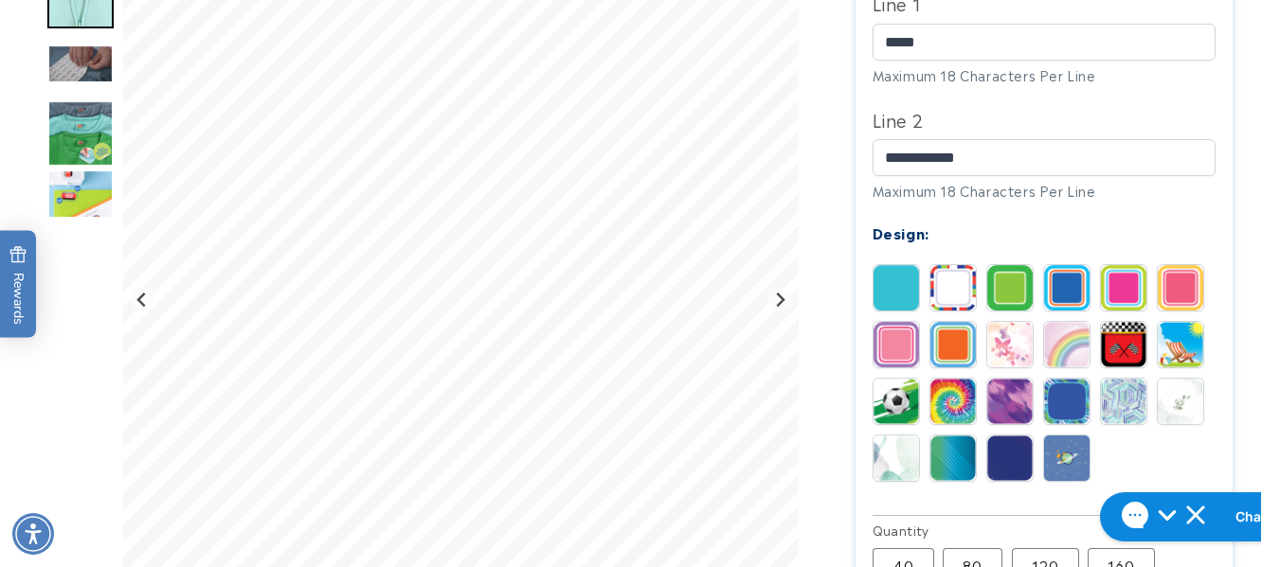
click at [1119, 349] on img at bounding box center [1123, 344] width 45 height 45
click at [1008, 340] on img at bounding box center [1009, 344] width 45 height 45
